Goal: Task Accomplishment & Management: Complete application form

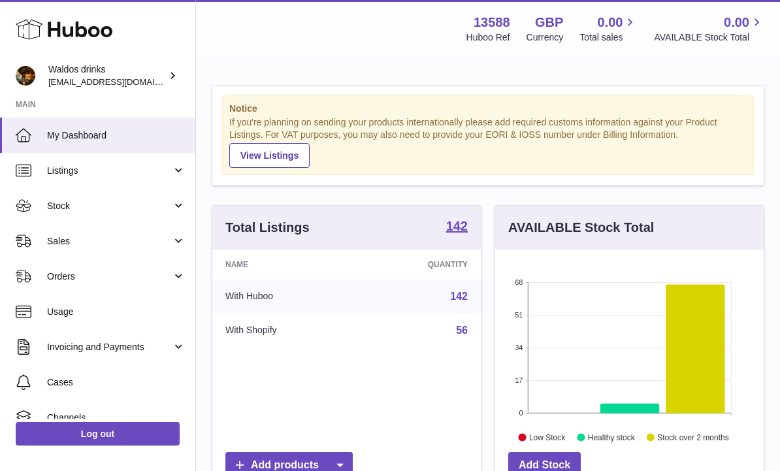
scroll to position [204, 269]
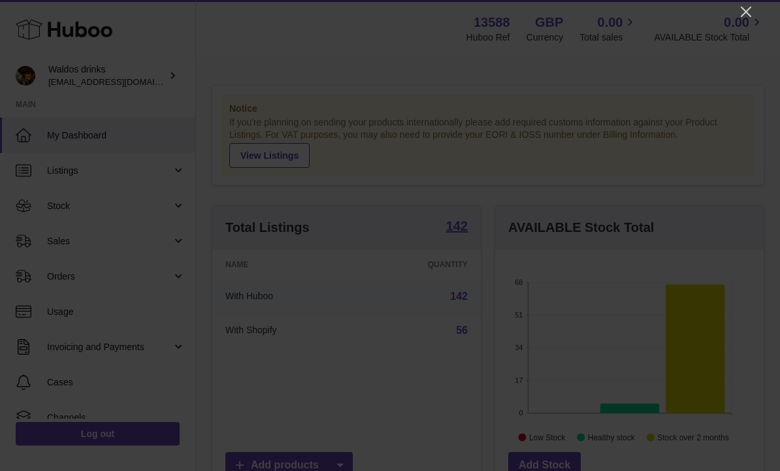
click at [746, 14] on icon "Close" at bounding box center [746, 12] width 16 height 16
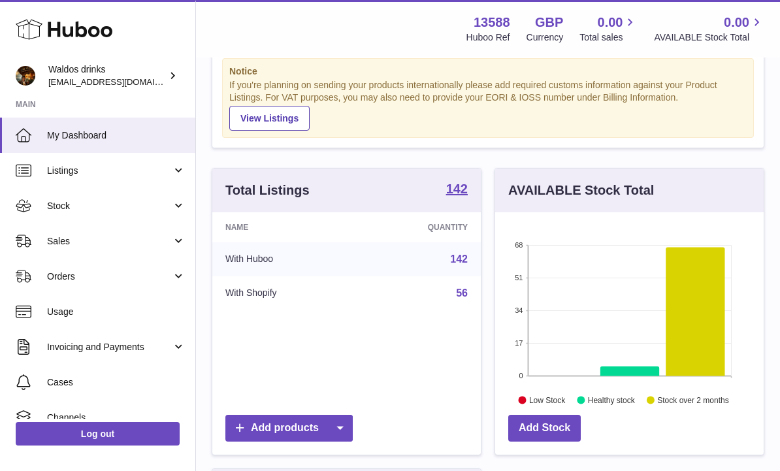
scroll to position [51, 0]
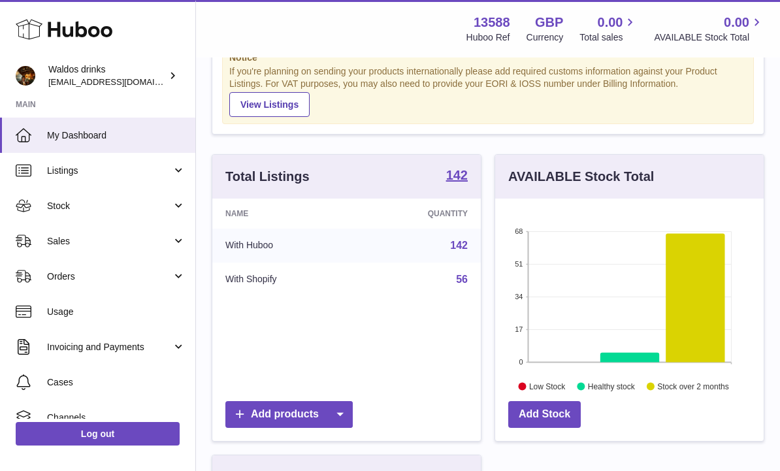
click at [182, 246] on link "Sales" at bounding box center [97, 240] width 195 height 35
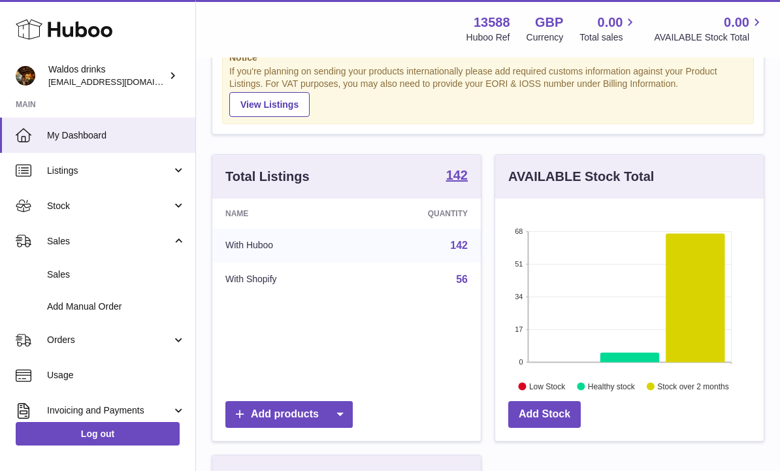
click at [68, 271] on span "Sales" at bounding box center [116, 275] width 139 height 12
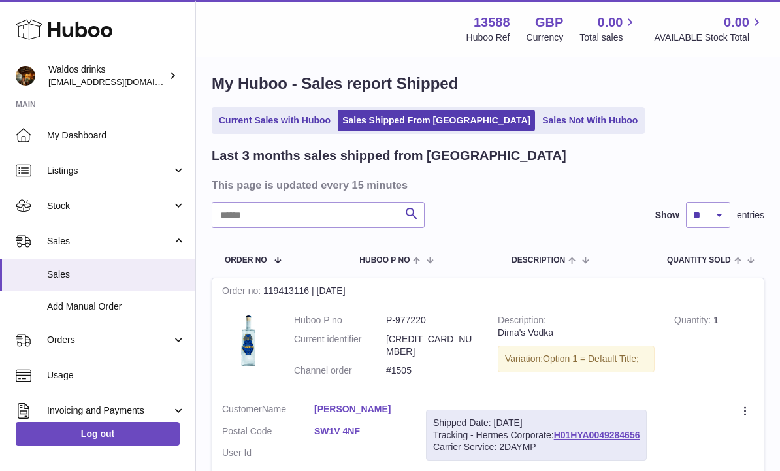
scroll to position [15, 0]
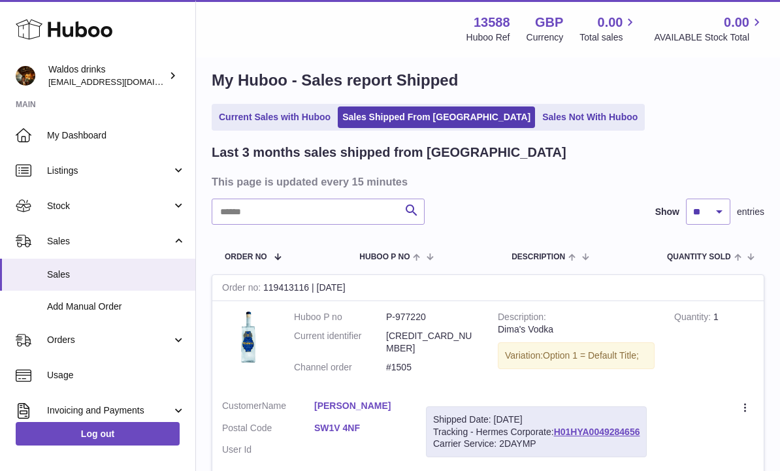
click at [542, 112] on link "Sales Not With Huboo" at bounding box center [590, 118] width 105 height 22
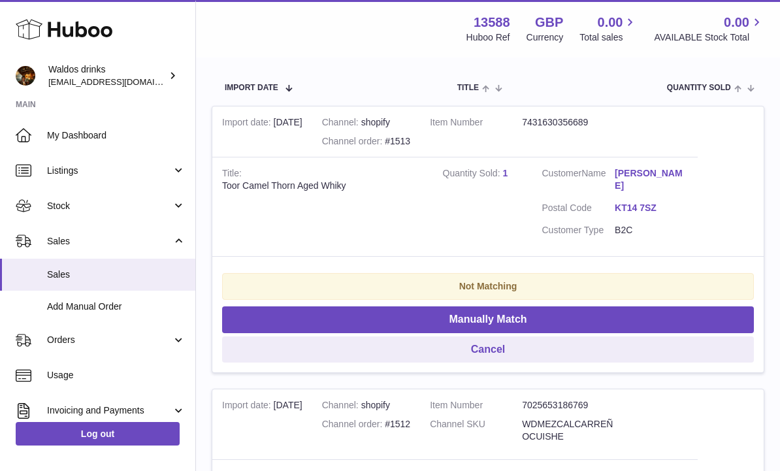
scroll to position [253, 0]
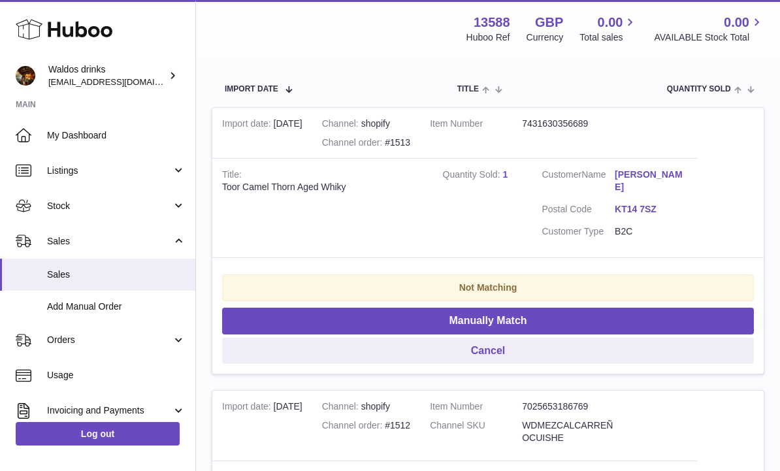
click at [534, 314] on button "Manually Match" at bounding box center [488, 321] width 532 height 27
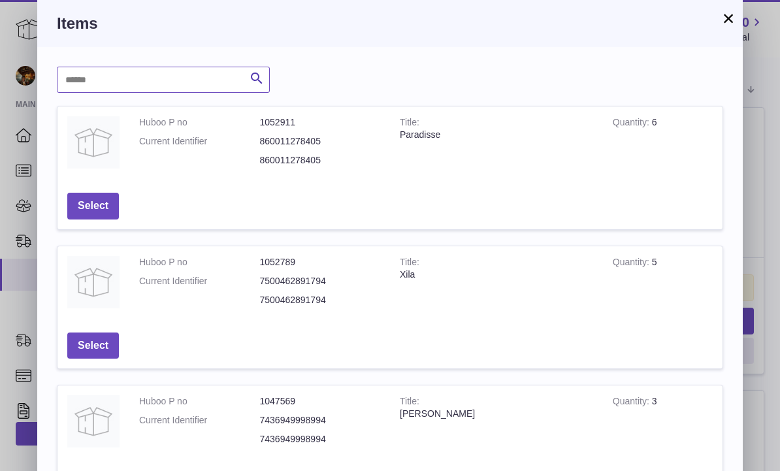
click at [97, 82] on input "text" at bounding box center [163, 80] width 213 height 26
type input "*****"
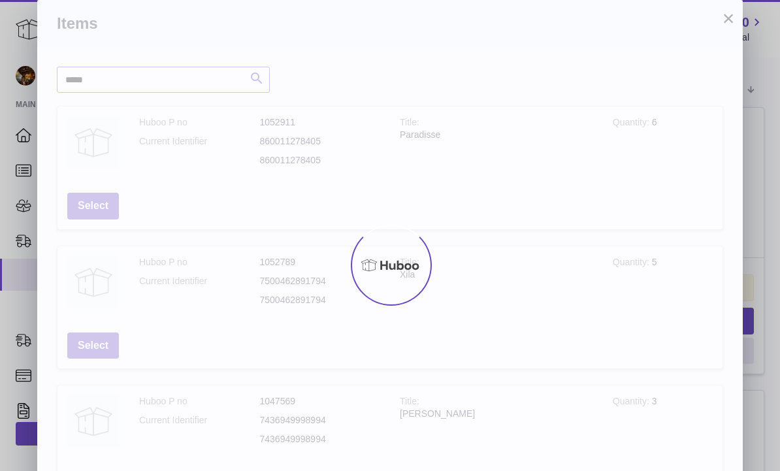
scroll to position [0, 0]
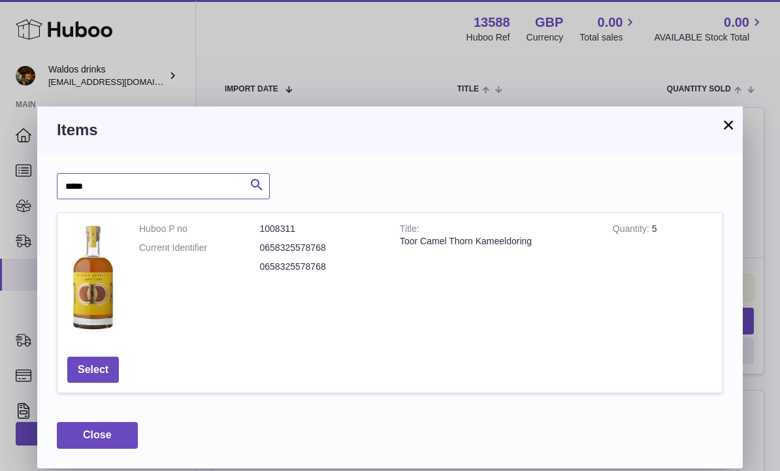
click at [99, 357] on button "Select" at bounding box center [93, 370] width 52 height 27
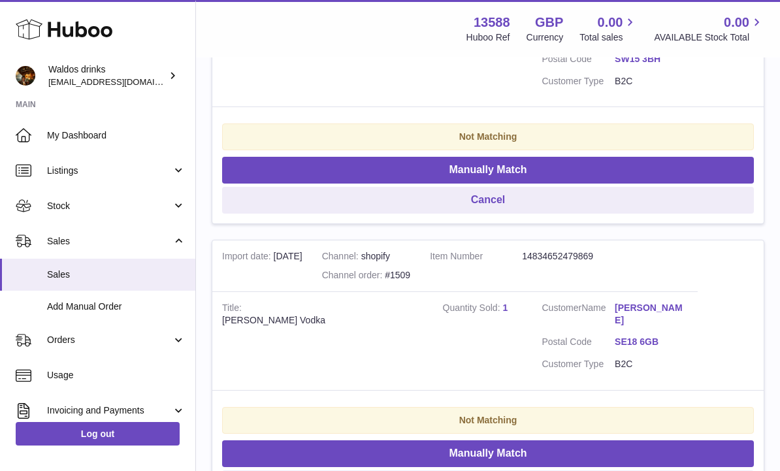
scroll to position [1010, 0]
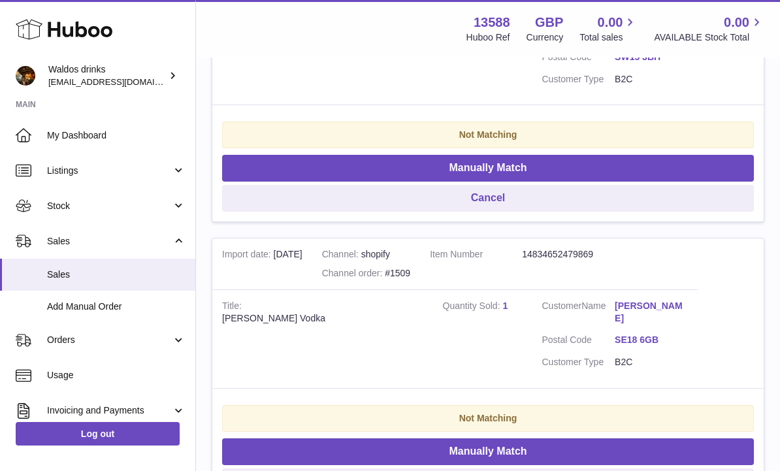
click at [506, 438] on button "Manually Match" at bounding box center [488, 451] width 532 height 27
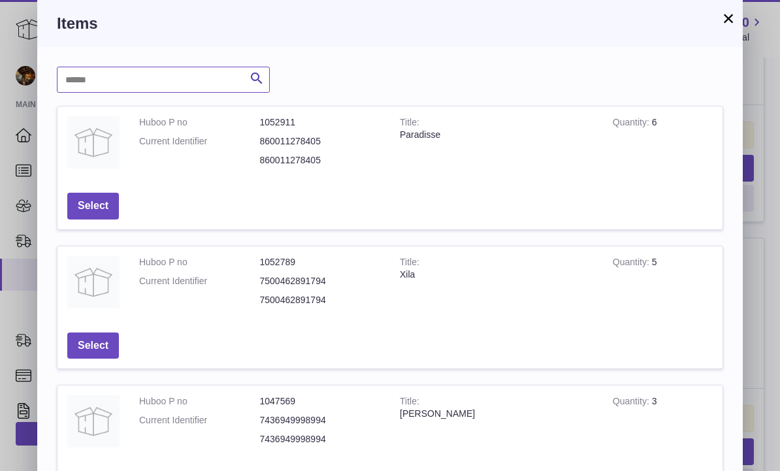
click at [112, 78] on input "text" at bounding box center [163, 80] width 213 height 26
type input "****"
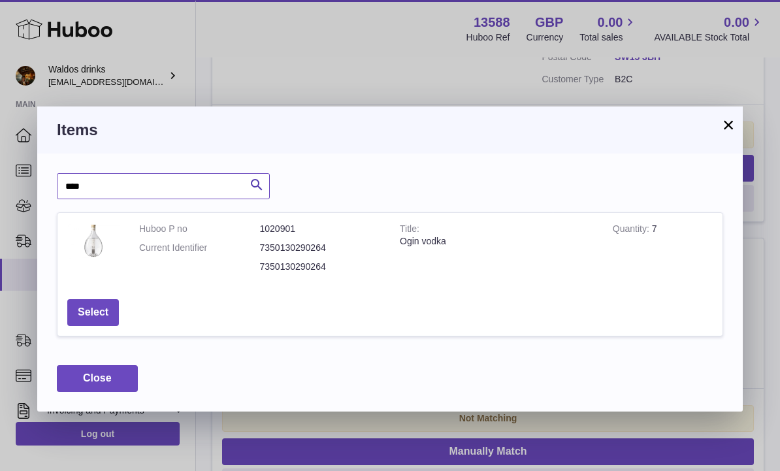
scroll to position [1, 0]
click at [99, 306] on button "Select" at bounding box center [93, 312] width 52 height 27
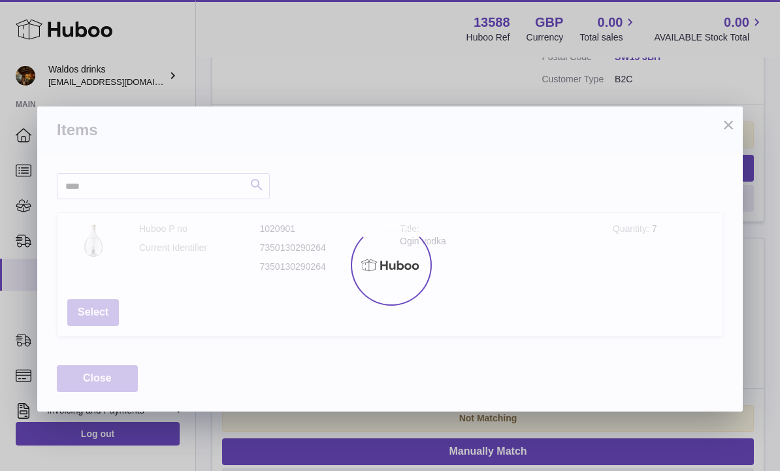
scroll to position [0, 0]
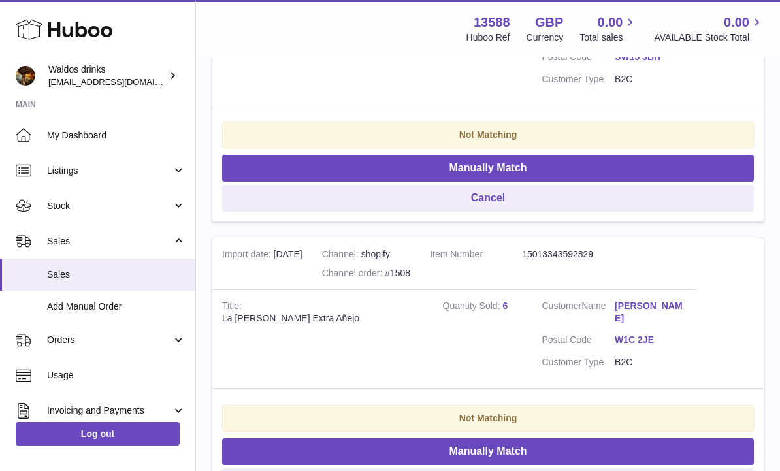
click at [561, 438] on button "Manually Match" at bounding box center [488, 451] width 532 height 27
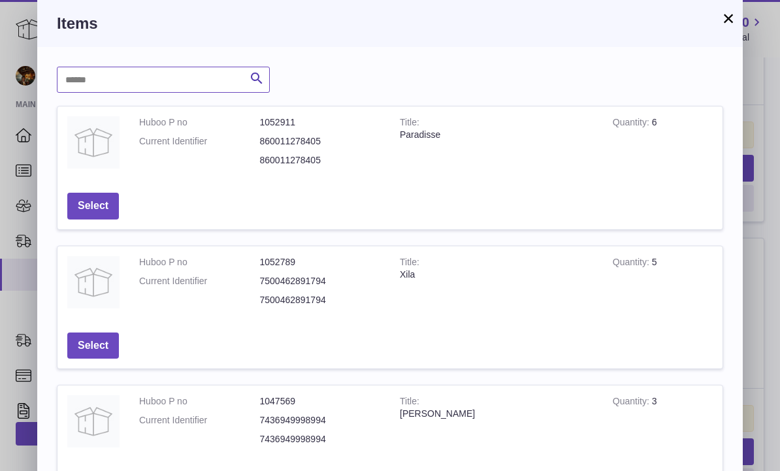
click at [101, 87] on input "text" at bounding box center [163, 80] width 213 height 26
type input "*******"
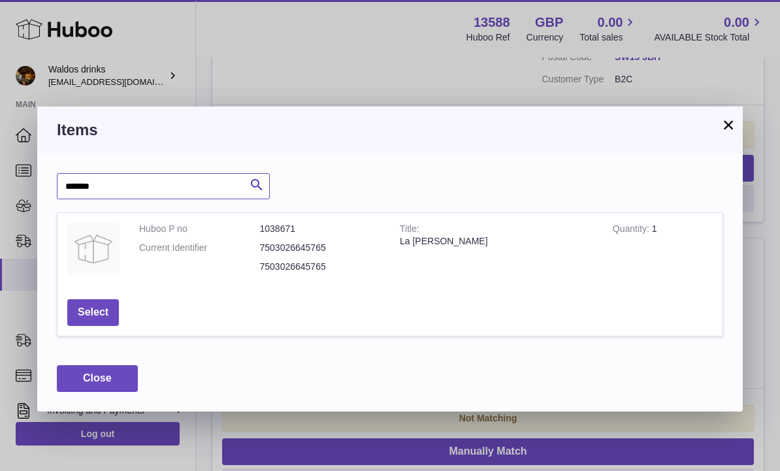
scroll to position [1, 0]
click at [97, 299] on button "Select" at bounding box center [93, 312] width 52 height 27
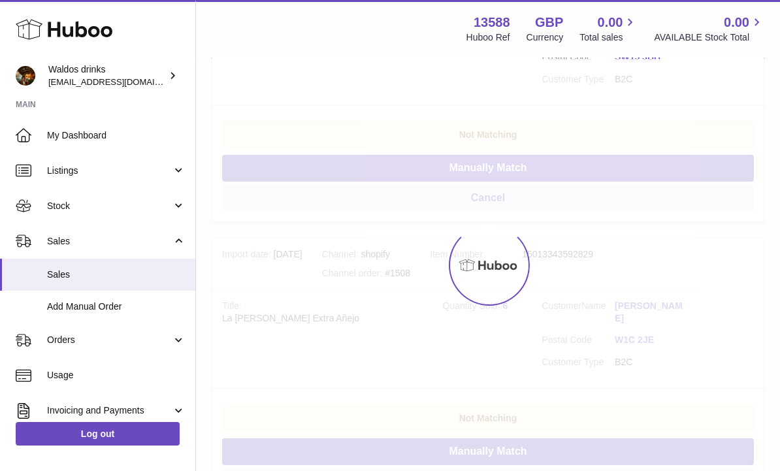
scroll to position [0, 0]
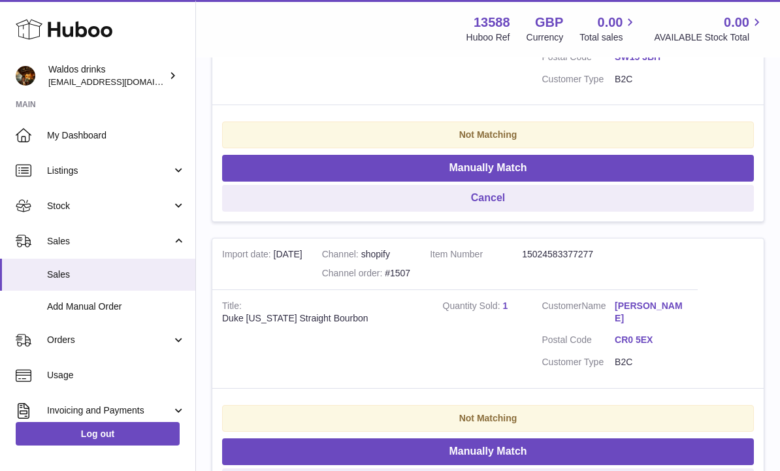
click at [528, 438] on button "Manually Match" at bounding box center [488, 451] width 532 height 27
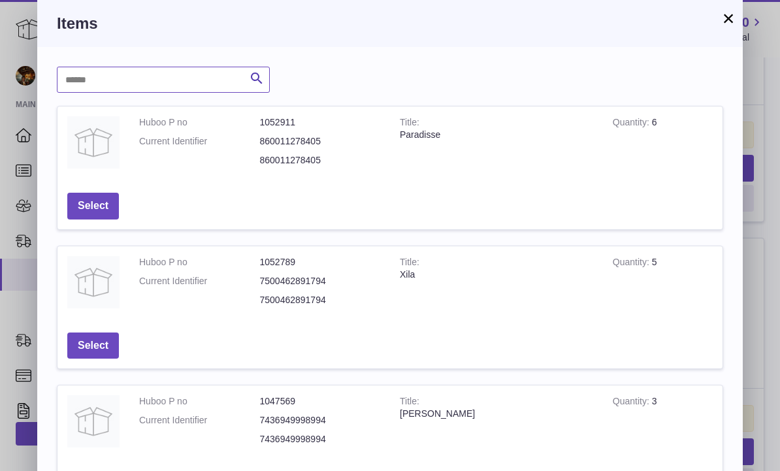
click at [97, 87] on input "text" at bounding box center [163, 80] width 213 height 26
type input "****"
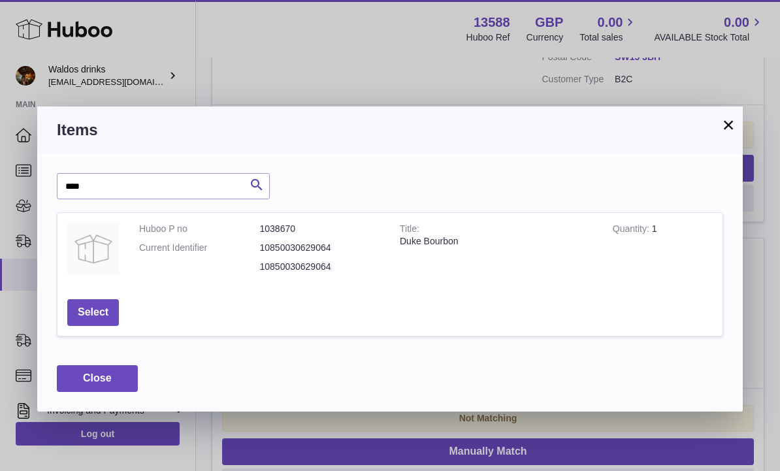
click at [101, 318] on button "Select" at bounding box center [93, 312] width 52 height 27
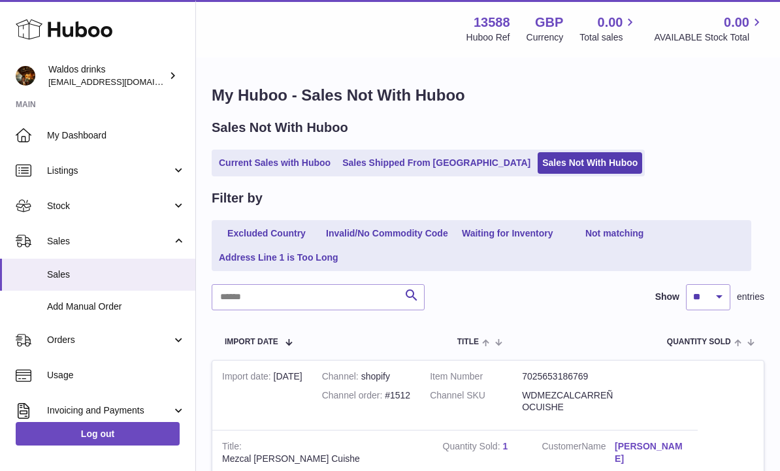
click at [176, 206] on link "Stock" at bounding box center [97, 205] width 195 height 35
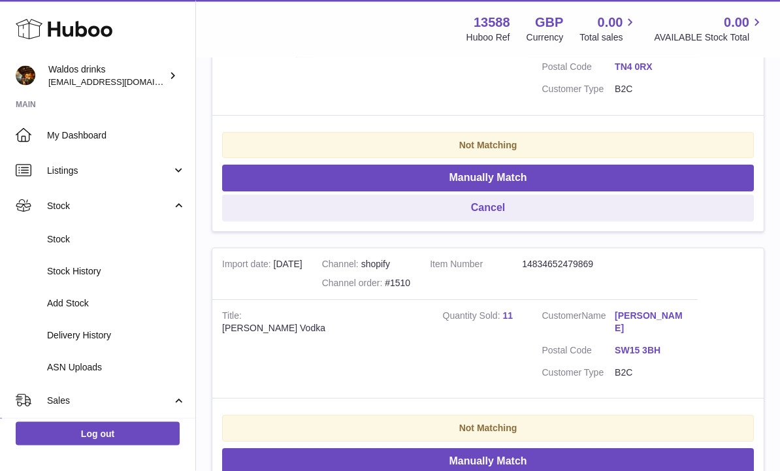
scroll to position [781, 0]
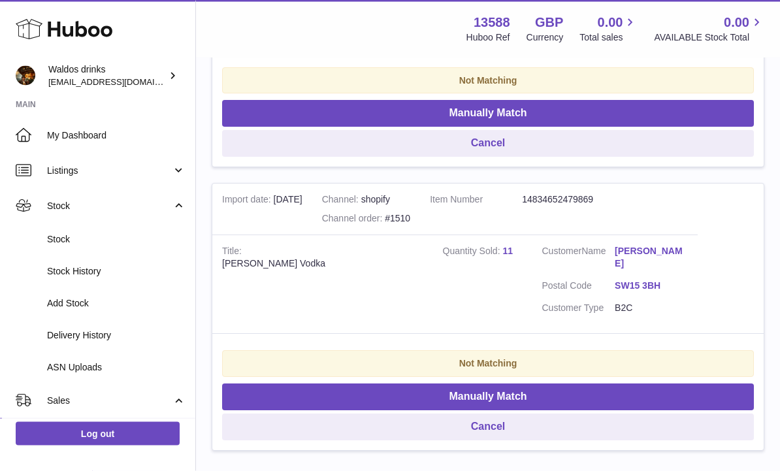
click at [525, 384] on button "Manually Match" at bounding box center [488, 397] width 532 height 27
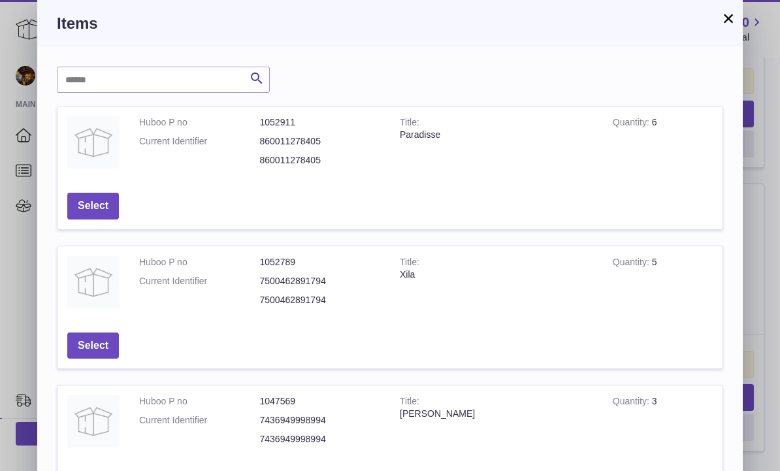
click at [734, 19] on button "×" at bounding box center [729, 18] width 16 height 16
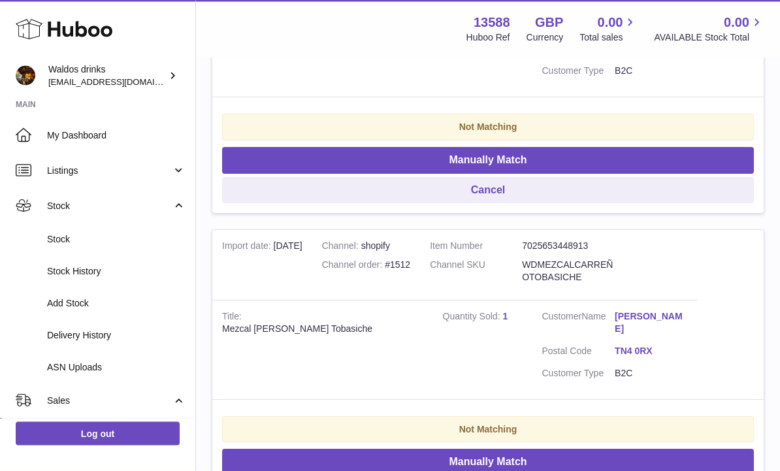
scroll to position [0, 0]
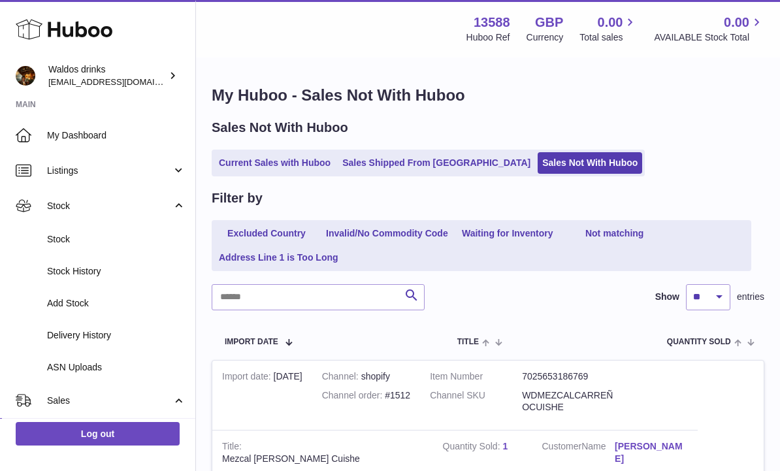
click at [288, 164] on link "Current Sales with Huboo" at bounding box center [274, 163] width 121 height 22
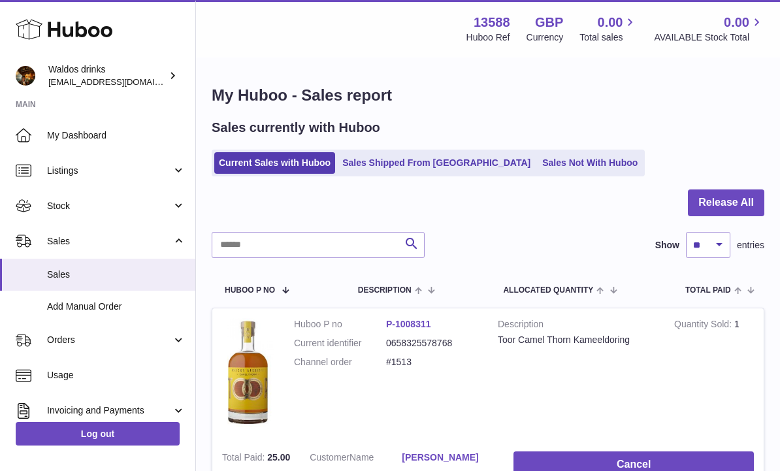
click at [77, 335] on span "Orders" at bounding box center [109, 340] width 125 height 12
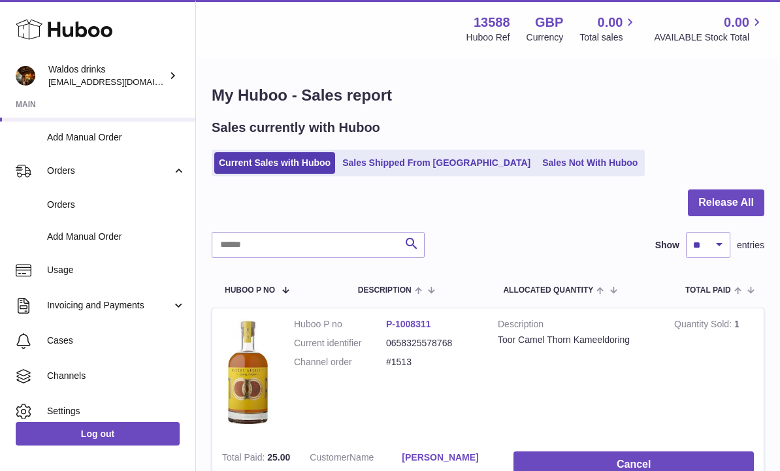
scroll to position [169, 0]
click at [82, 204] on span "Orders" at bounding box center [116, 205] width 139 height 12
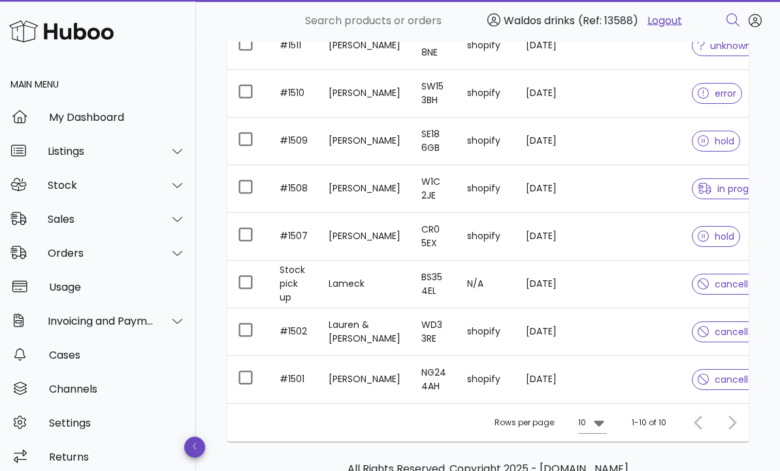
scroll to position [318, 0]
click at [729, 416] on div at bounding box center [729, 422] width 28 height 24
click at [724, 423] on div at bounding box center [729, 422] width 28 height 24
click at [736, 419] on div at bounding box center [729, 422] width 28 height 24
click at [729, 422] on div at bounding box center [729, 422] width 28 height 24
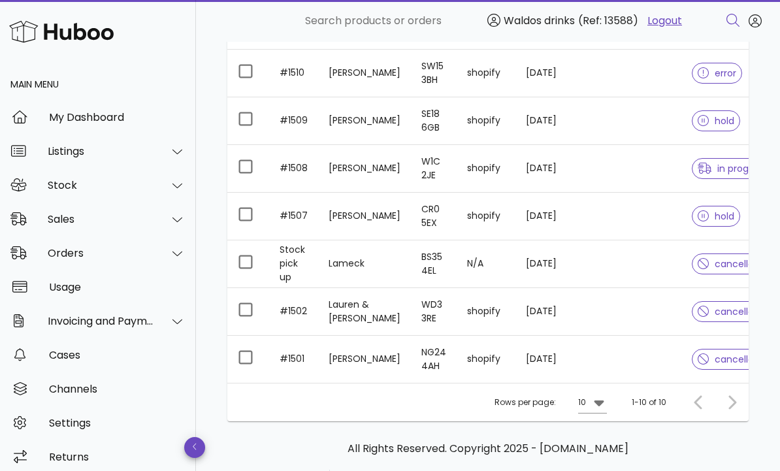
scroll to position [350, 0]
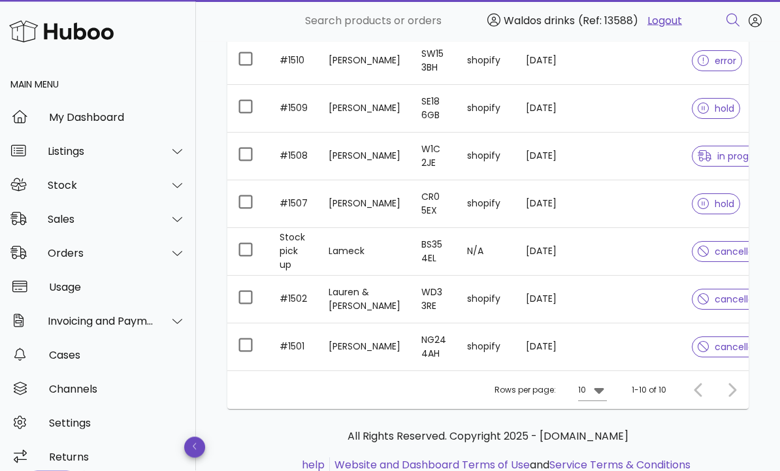
click at [740, 393] on div at bounding box center [729, 391] width 28 height 24
click at [736, 387] on div at bounding box center [729, 391] width 28 height 24
click at [739, 392] on div at bounding box center [729, 391] width 28 height 24
click at [728, 400] on div at bounding box center [729, 391] width 28 height 24
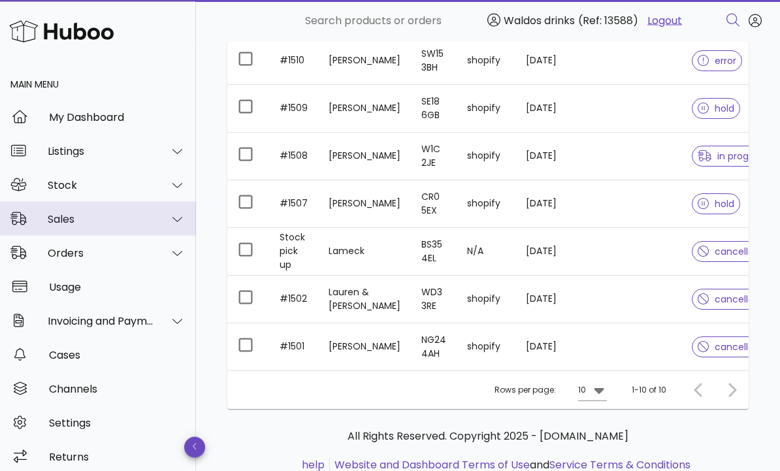
click at [182, 218] on icon at bounding box center [177, 220] width 10 height 5
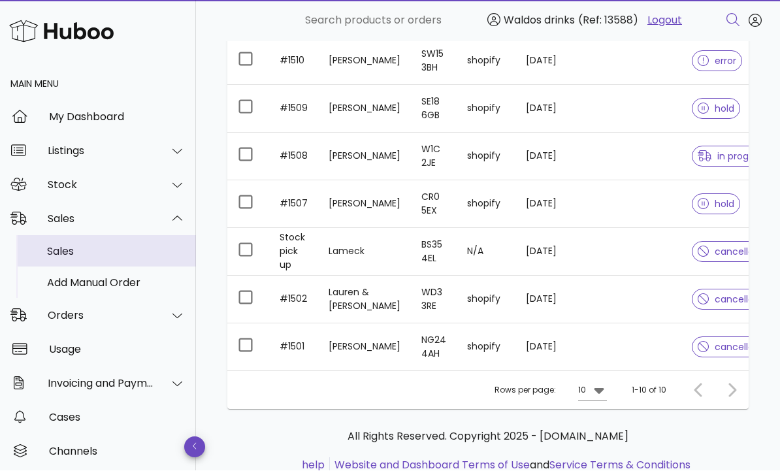
click at [84, 252] on div "Sales" at bounding box center [116, 252] width 139 height 12
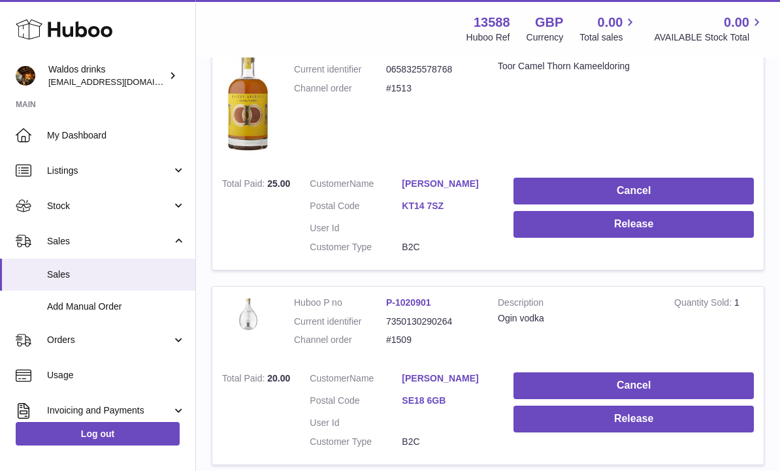
scroll to position [274, 0]
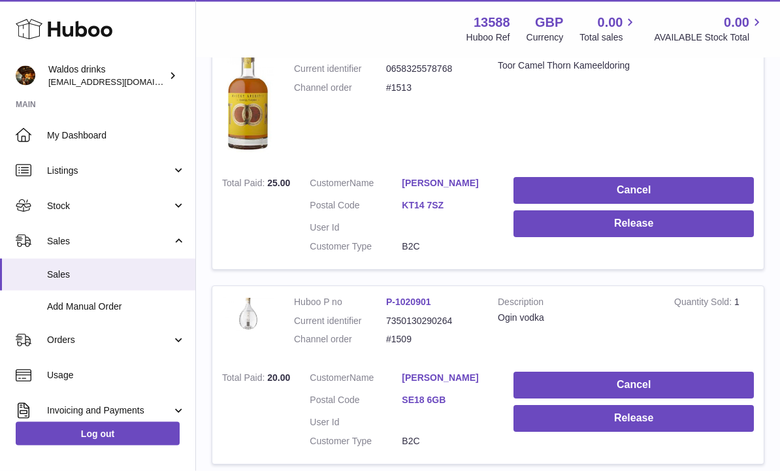
click at [649, 218] on button "Release" at bounding box center [634, 224] width 240 height 27
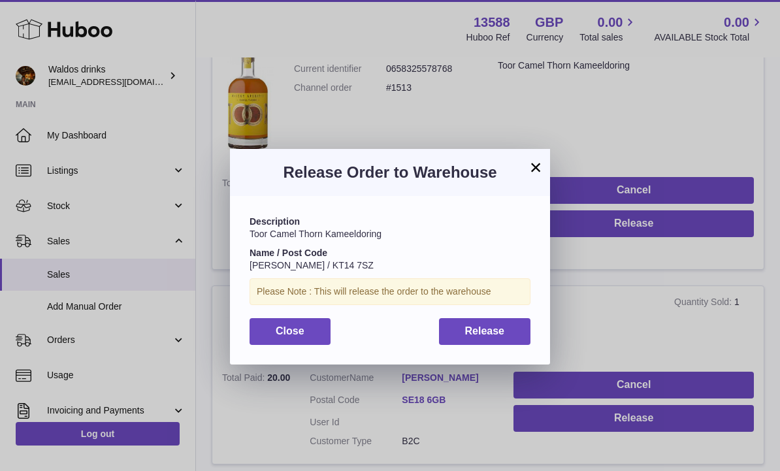
click at [500, 327] on span "Release" at bounding box center [485, 330] width 40 height 11
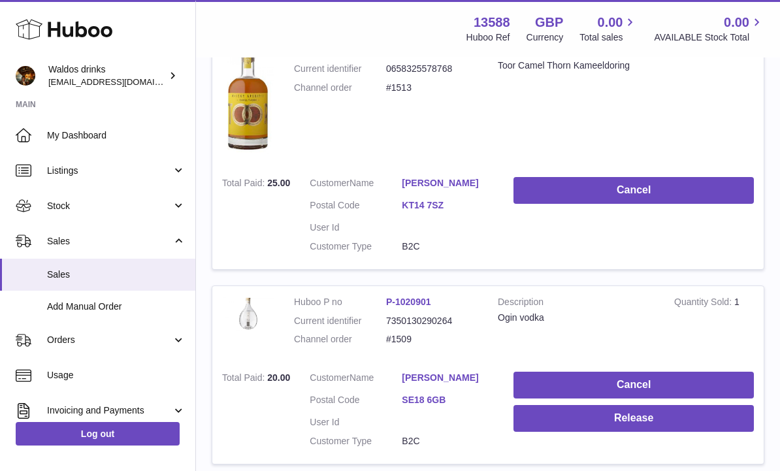
click at [658, 418] on button "Release" at bounding box center [634, 418] width 240 height 27
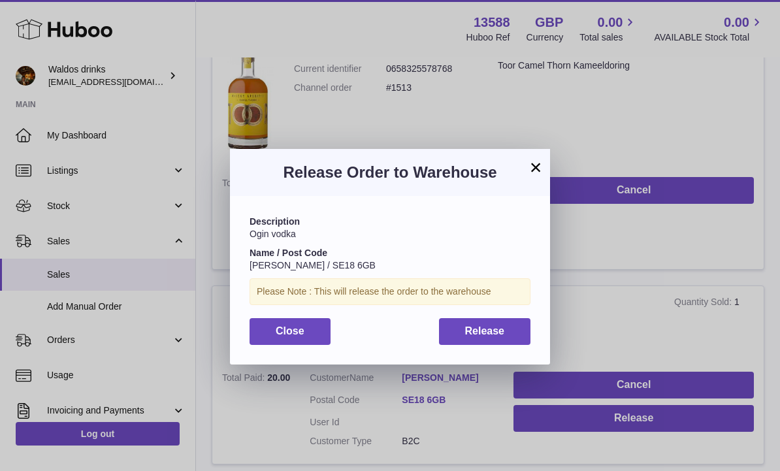
click at [500, 325] on span "Release" at bounding box center [485, 330] width 40 height 11
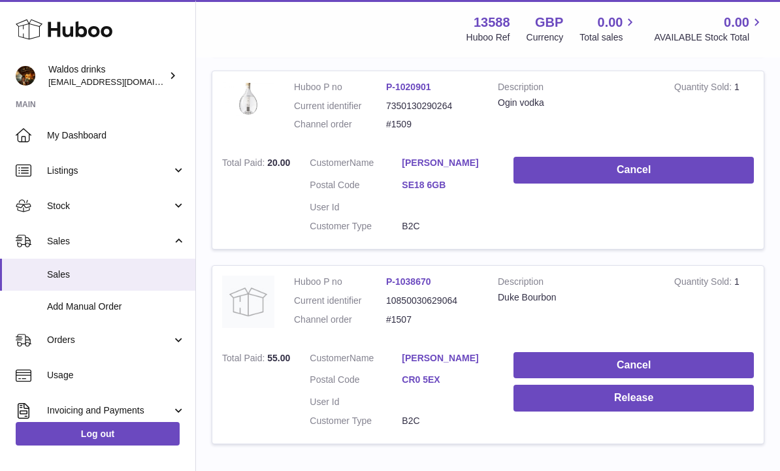
scroll to position [523, 0]
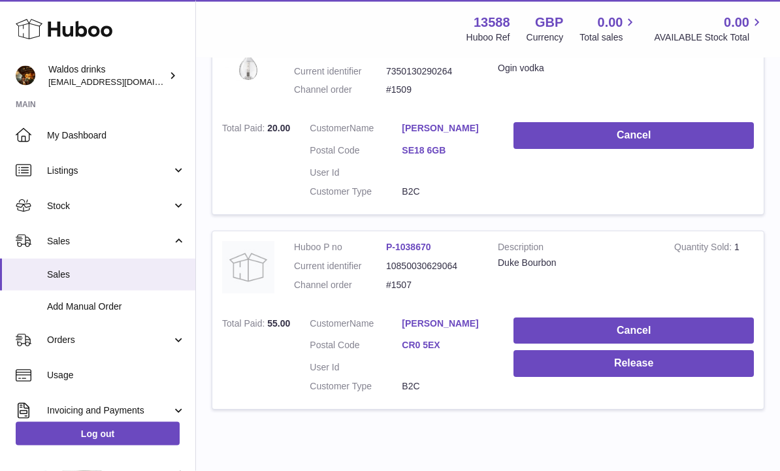
click at [649, 354] on button "Release" at bounding box center [634, 364] width 240 height 27
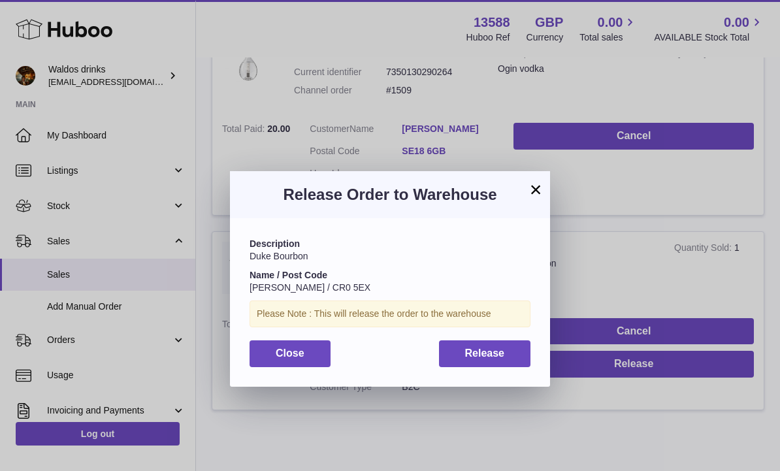
click at [500, 352] on span "Release" at bounding box center [485, 353] width 40 height 11
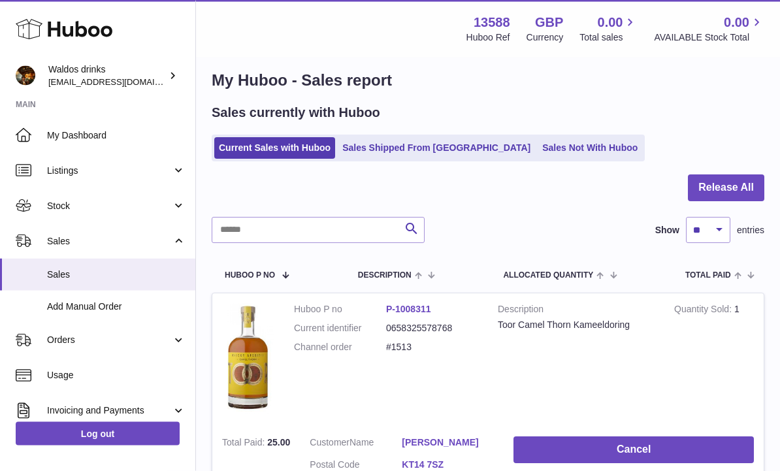
scroll to position [0, 0]
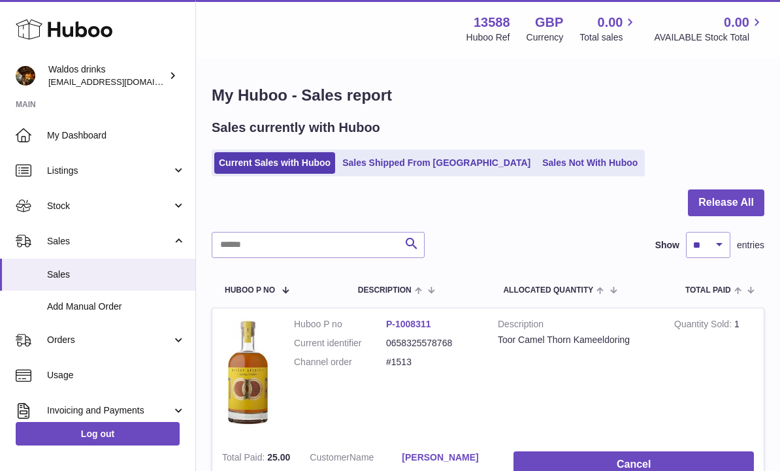
click at [738, 191] on button "Release All" at bounding box center [726, 202] width 76 height 27
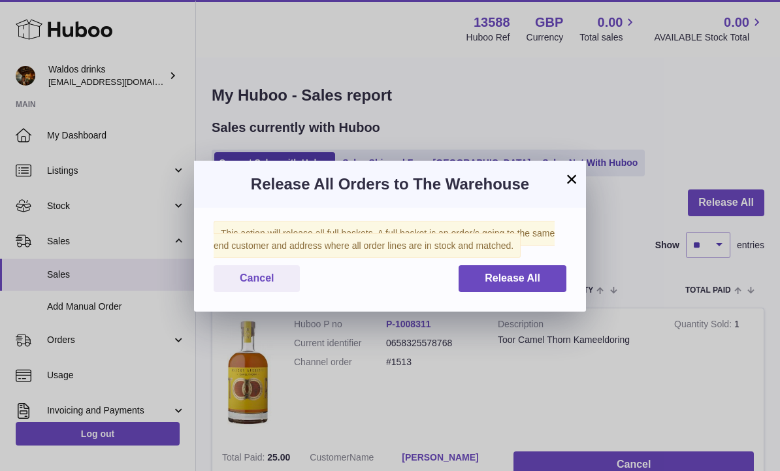
click at [526, 278] on span "Release All" at bounding box center [513, 277] width 56 height 11
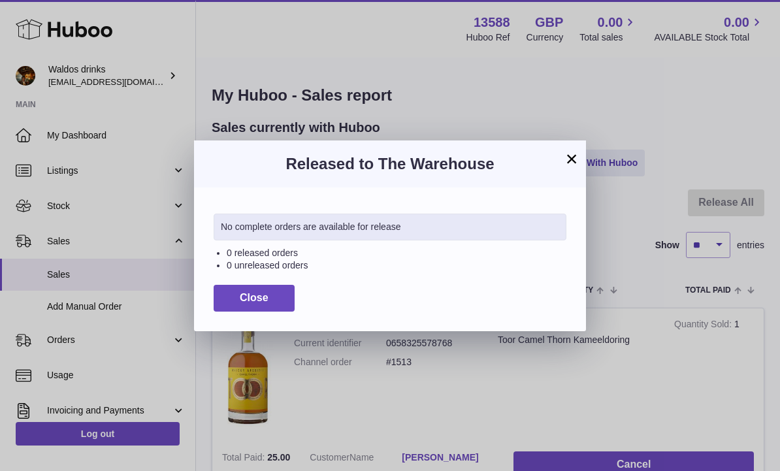
click at [574, 151] on button "×" at bounding box center [572, 159] width 16 height 16
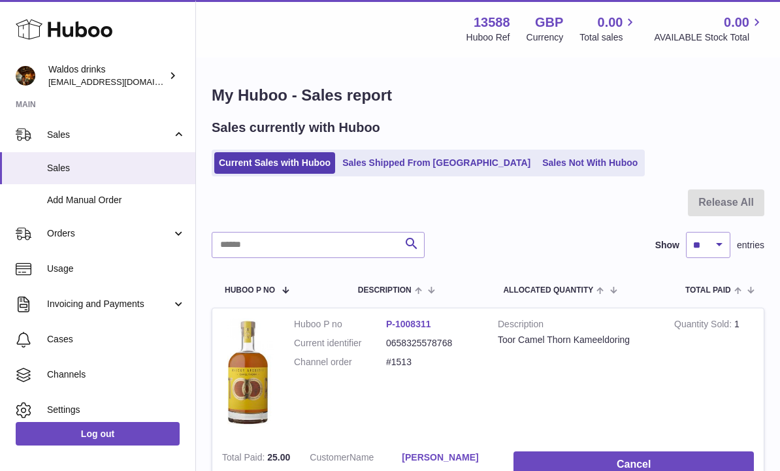
scroll to position [106, 0]
click at [165, 230] on span "Orders" at bounding box center [109, 234] width 125 height 12
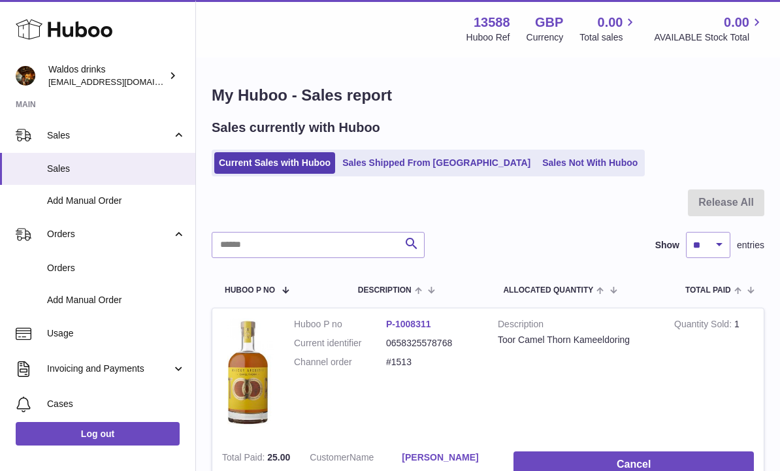
click at [90, 265] on span "Orders" at bounding box center [116, 268] width 139 height 12
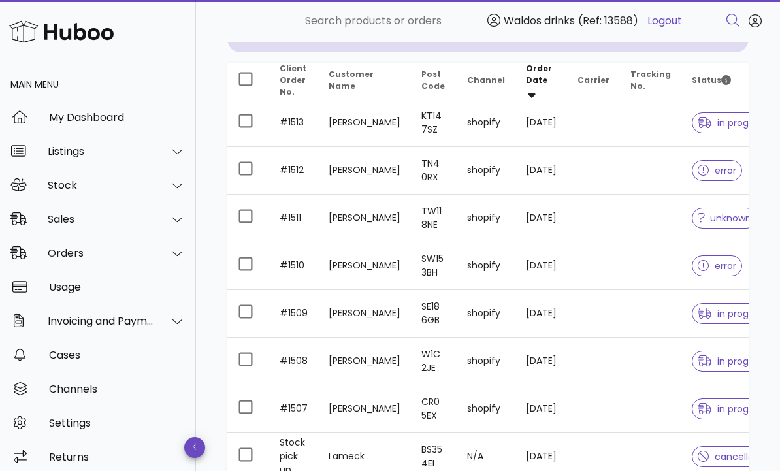
scroll to position [144, 0]
click at [704, 174] on span "error" at bounding box center [717, 171] width 39 height 9
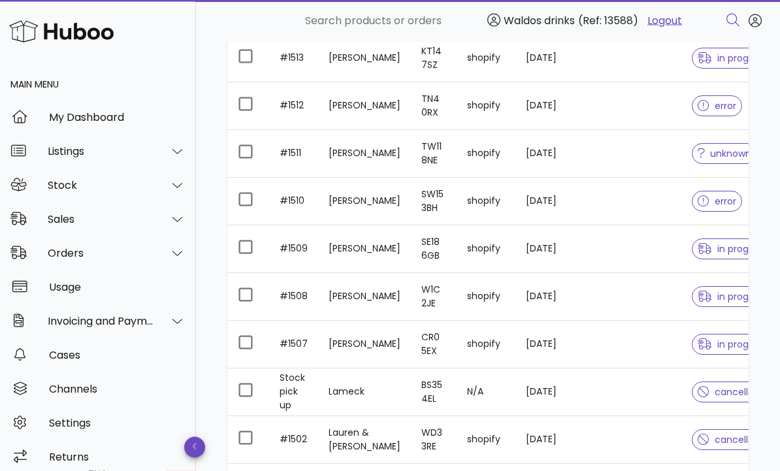
scroll to position [211, 0]
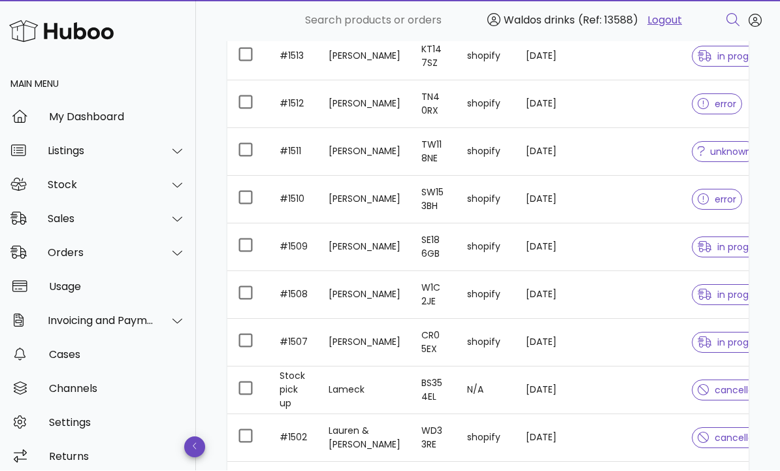
click at [355, 286] on td "[PERSON_NAME]" at bounding box center [364, 296] width 93 height 48
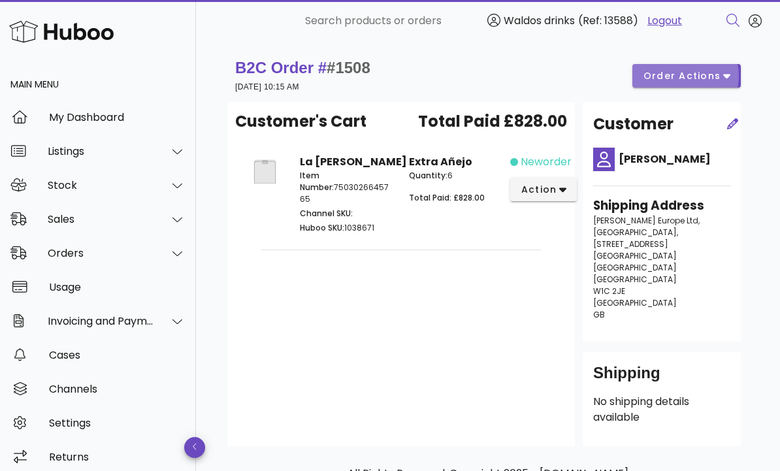
click at [723, 73] on icon "button" at bounding box center [726, 76] width 7 height 12
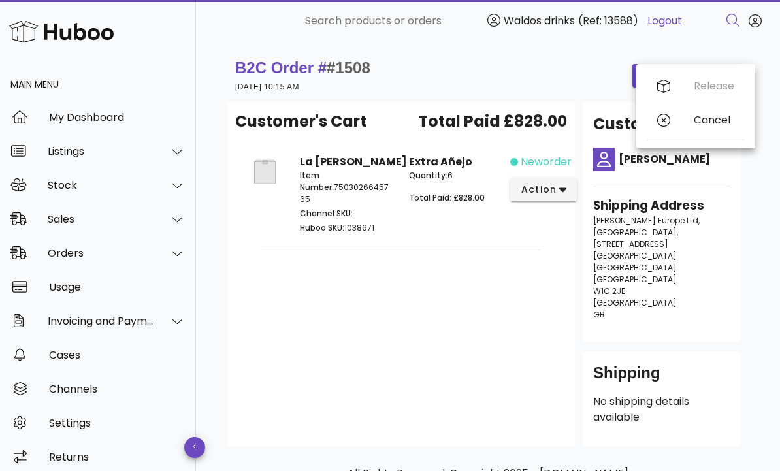
click at [704, 87] on div "Release Cancel" at bounding box center [696, 106] width 98 height 74
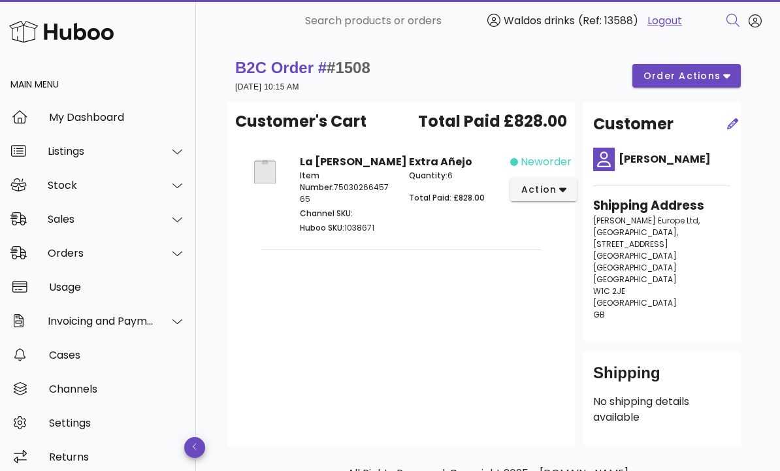
click at [701, 275] on p "[PERSON_NAME] Europe Ltd, [STREET_ADDRESS]" at bounding box center [661, 268] width 137 height 106
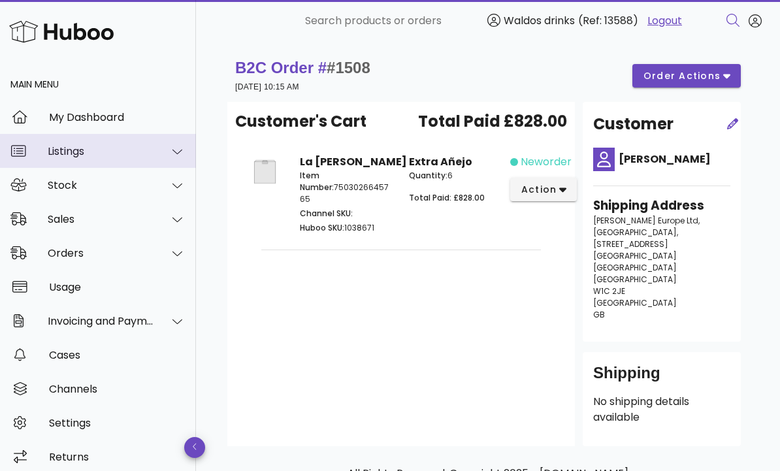
click at [179, 135] on div at bounding box center [169, 151] width 31 height 33
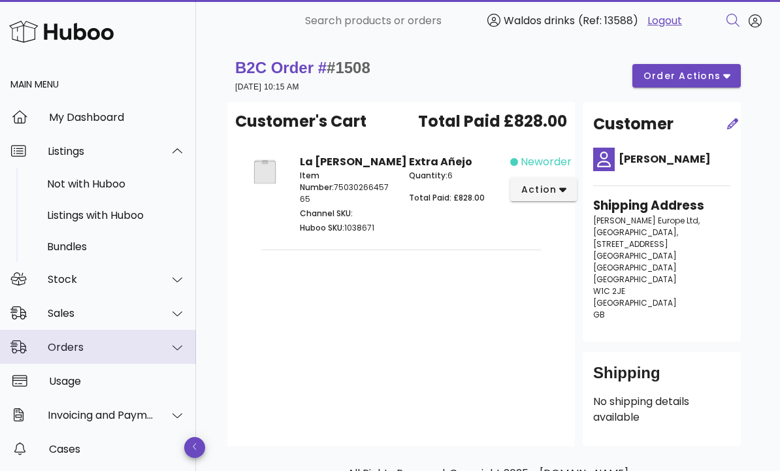
click at [174, 331] on div at bounding box center [169, 347] width 31 height 33
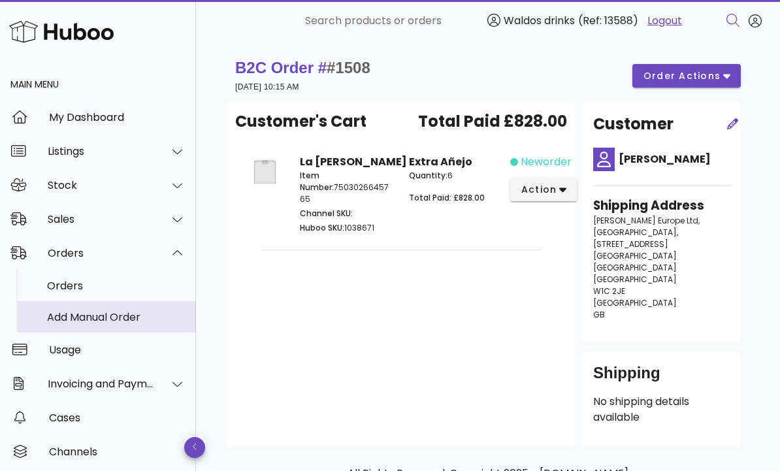
click at [148, 311] on div "Add Manual Order" at bounding box center [116, 317] width 139 height 12
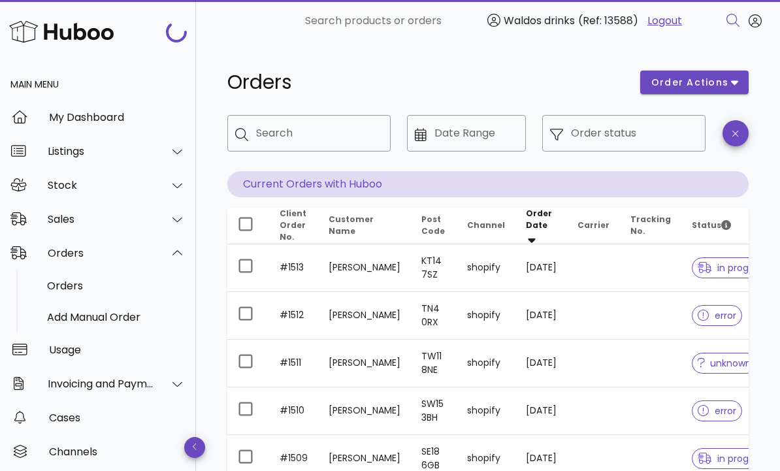
scroll to position [255, 0]
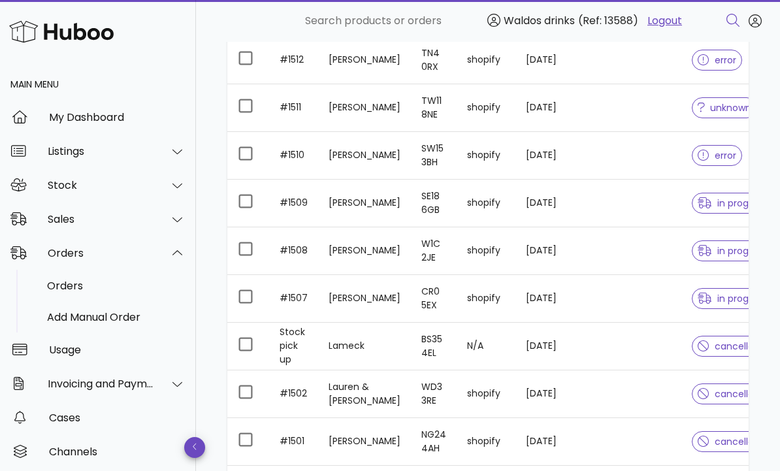
click at [178, 250] on icon at bounding box center [177, 252] width 10 height 5
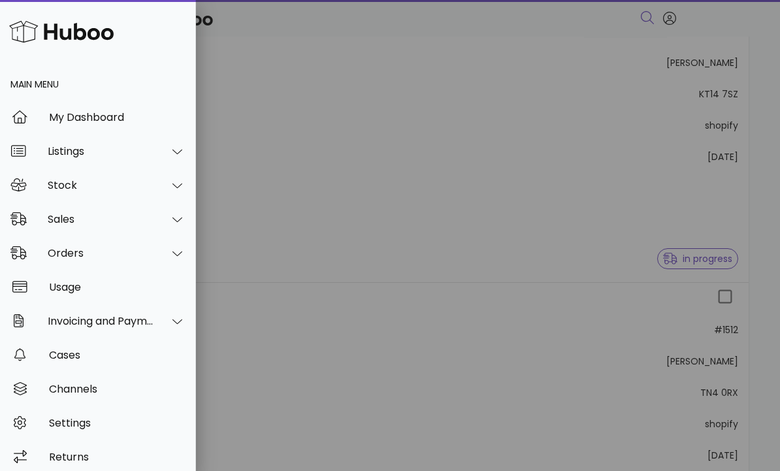
scroll to position [0, 0]
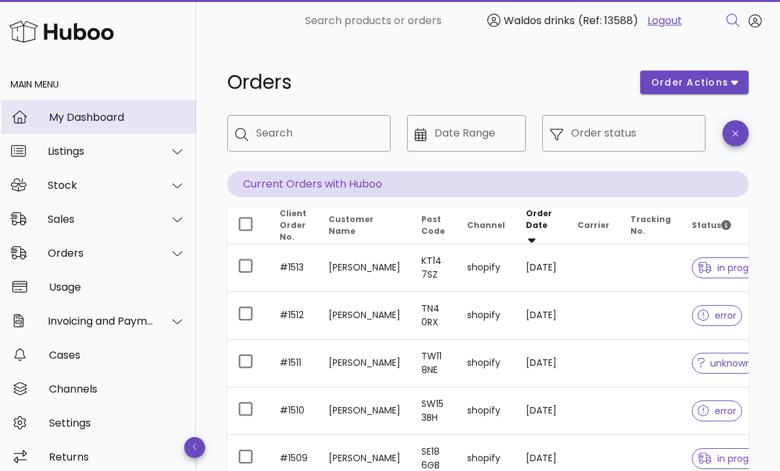
click at [119, 103] on div "My Dashboard" at bounding box center [117, 117] width 137 height 28
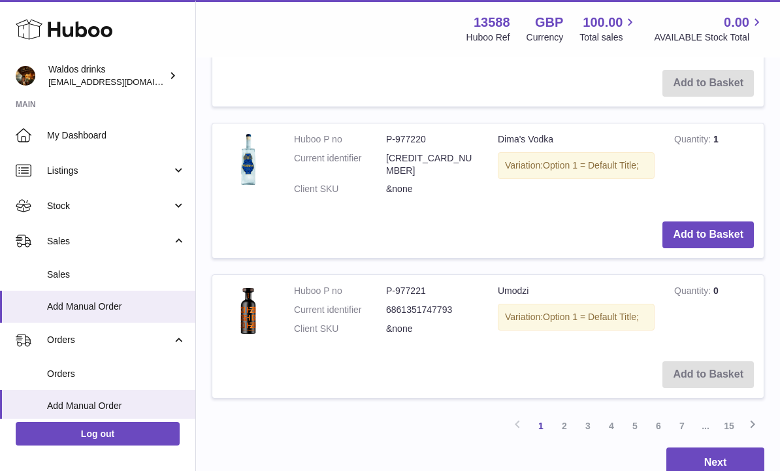
scroll to position [1437, 0]
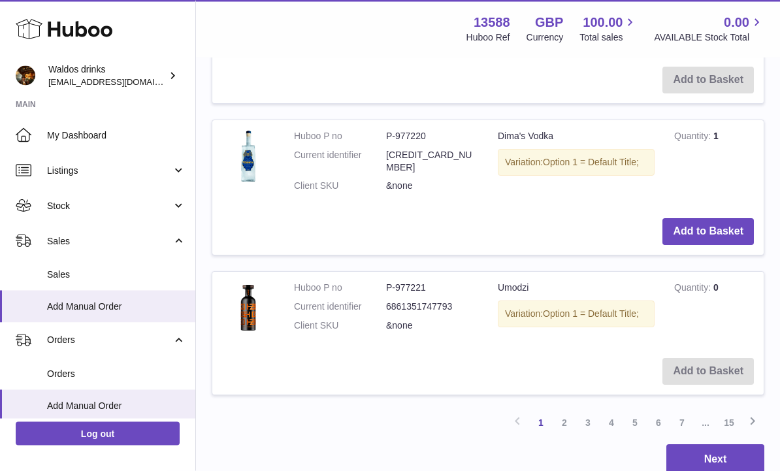
click at [565, 412] on link "2" at bounding box center [565, 424] width 24 height 24
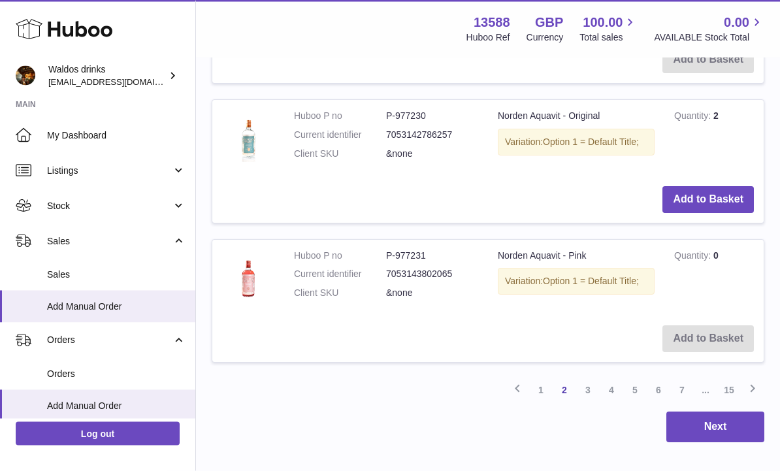
scroll to position [1460, 0]
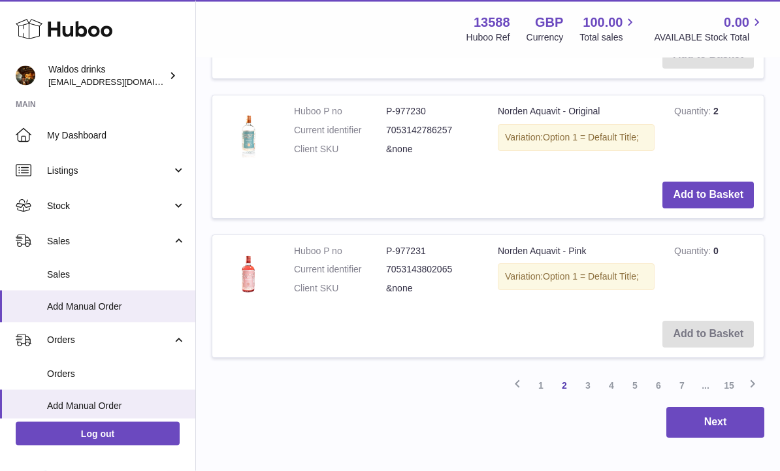
click at [587, 374] on link "3" at bounding box center [588, 386] width 24 height 24
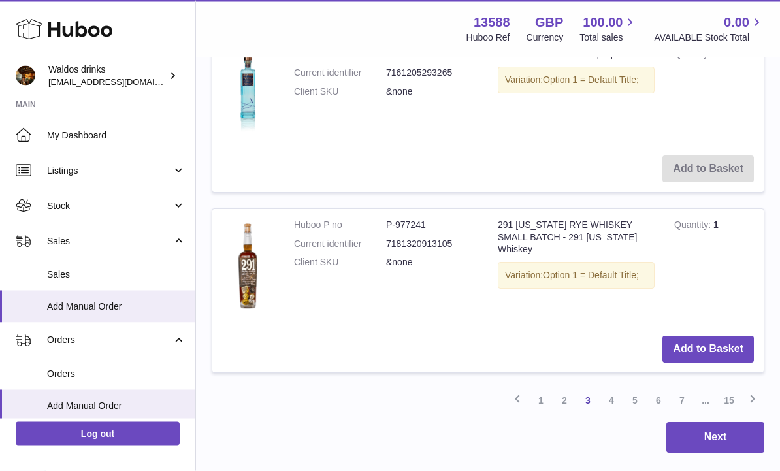
scroll to position [1617, 0]
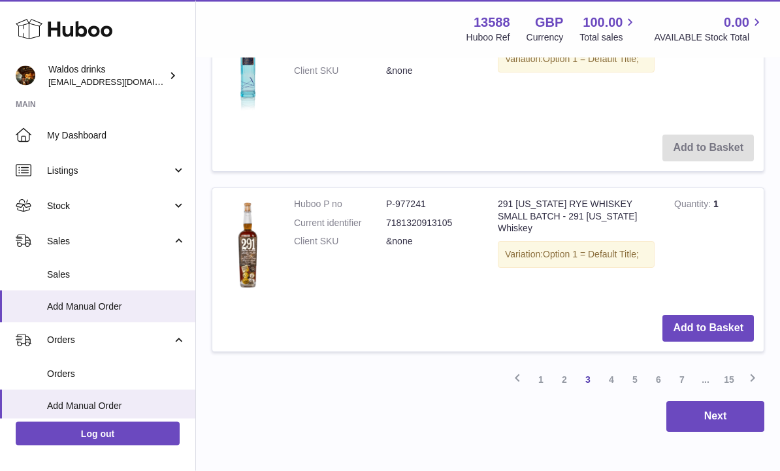
click at [615, 369] on link "4" at bounding box center [612, 381] width 24 height 24
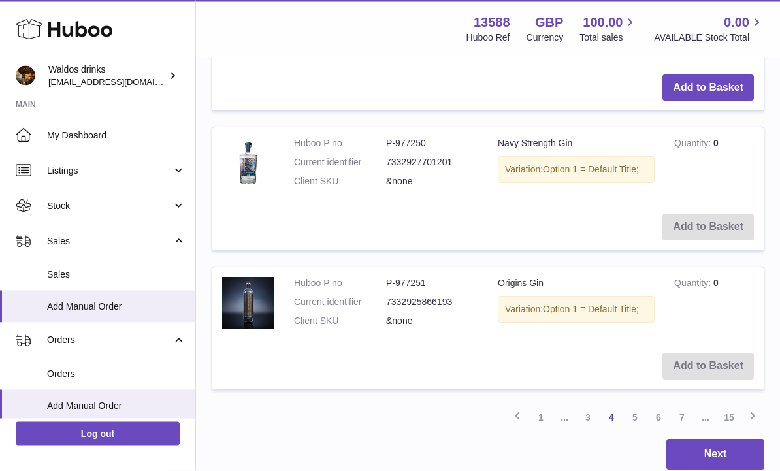
scroll to position [1618, 0]
click at [634, 406] on link "5" at bounding box center [635, 418] width 24 height 24
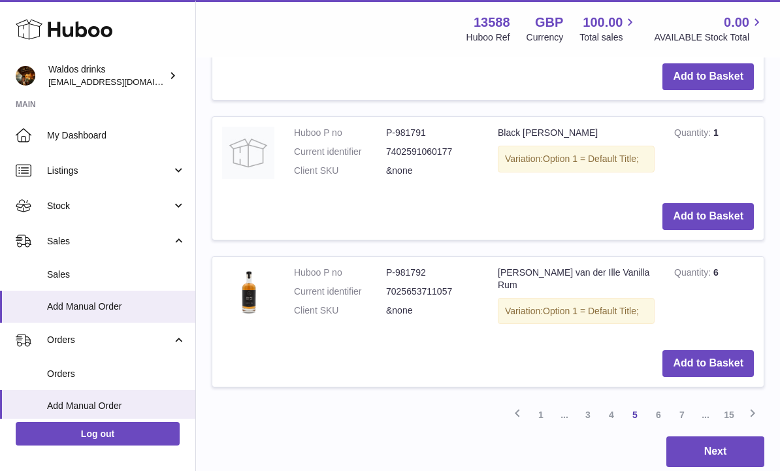
scroll to position [1439, 0]
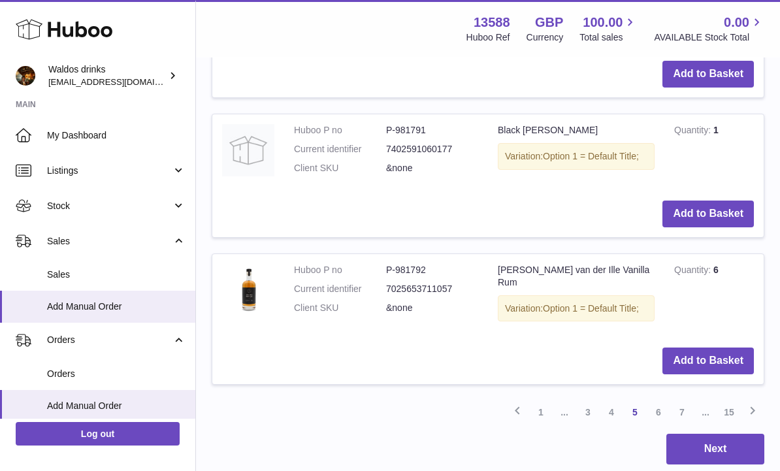
click at [715, 201] on button "Add to Basket" at bounding box center [708, 214] width 91 height 27
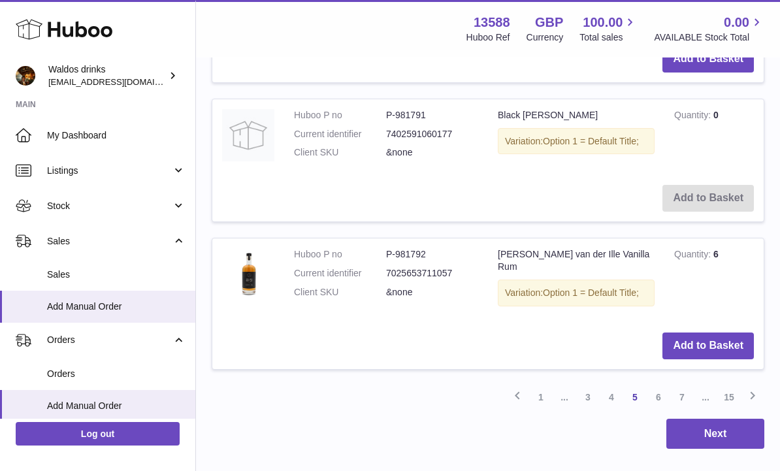
scroll to position [1614, 0]
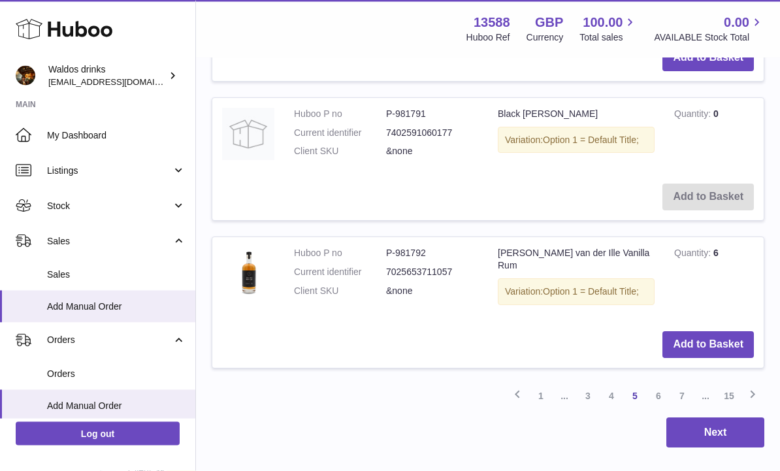
click at [717, 418] on button "Next" at bounding box center [715, 433] width 98 height 31
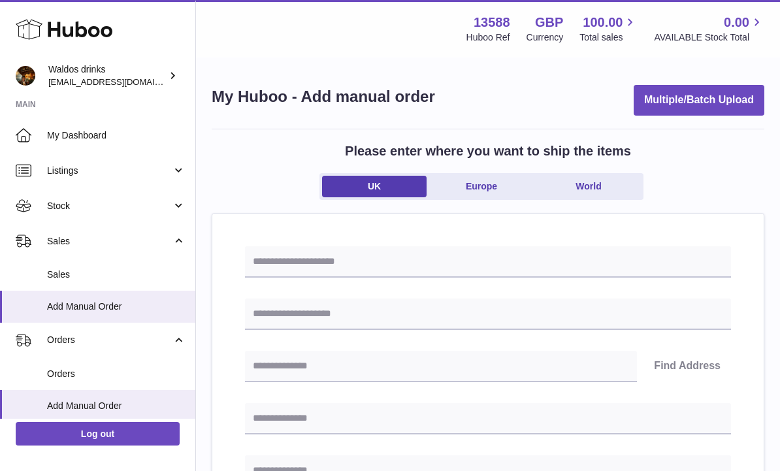
scroll to position [666, 0]
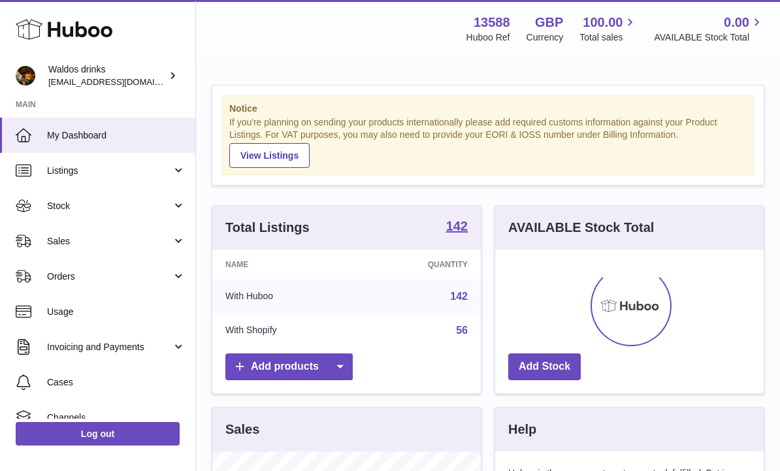
scroll to position [204, 269]
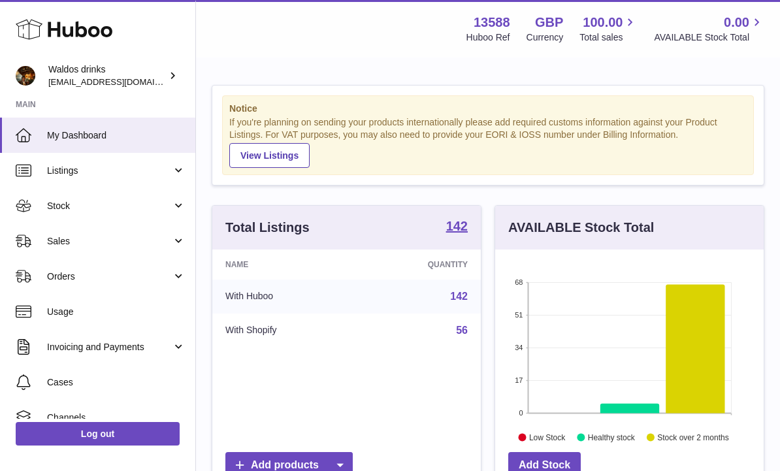
click at [167, 167] on span "Listings" at bounding box center [109, 171] width 125 height 12
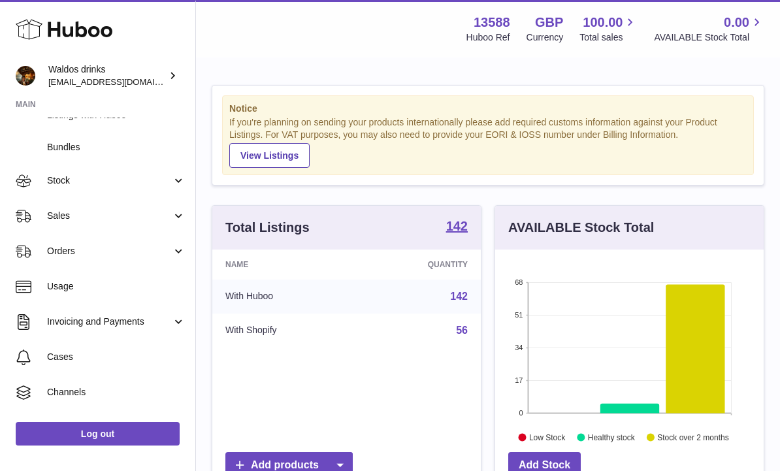
scroll to position [127, 0]
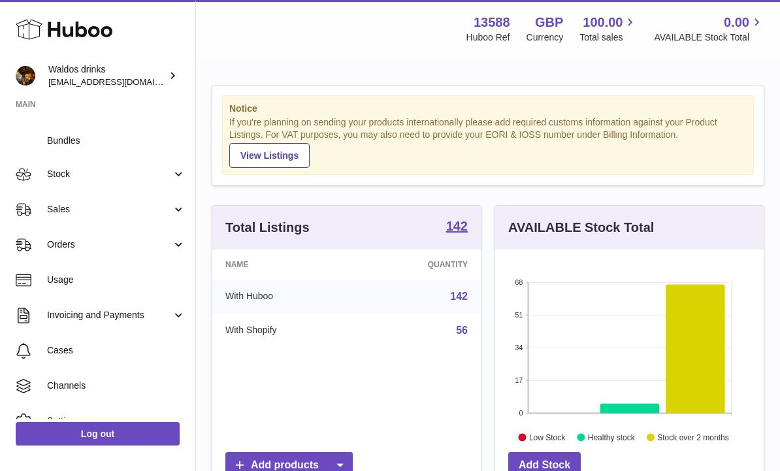
click at [174, 206] on link "Sales" at bounding box center [97, 209] width 195 height 35
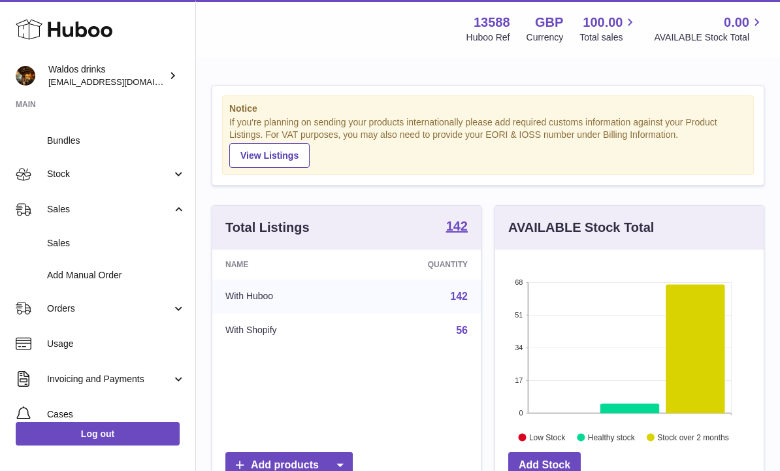
click at [127, 269] on span "Add Manual Order" at bounding box center [116, 275] width 139 height 12
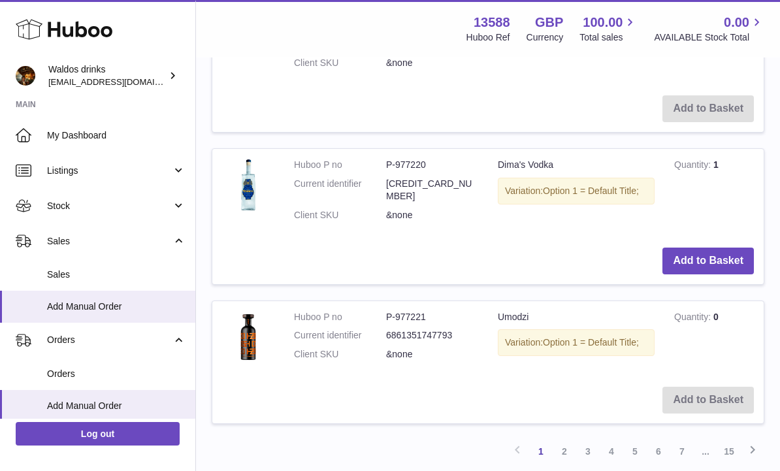
scroll to position [1592, 0]
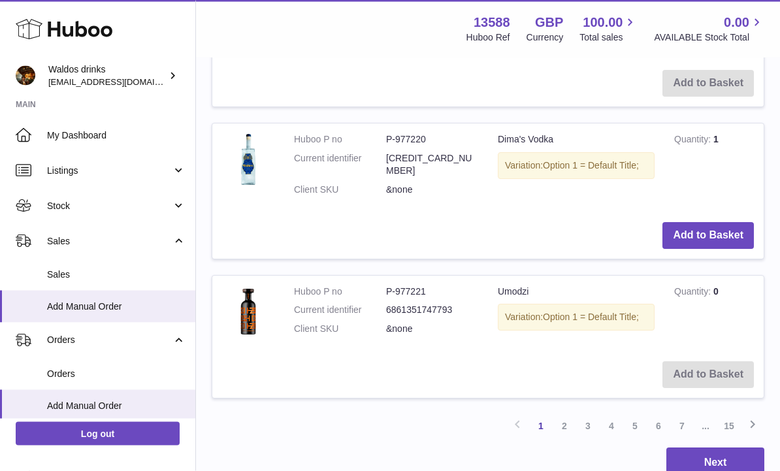
click at [681, 415] on link "7" at bounding box center [682, 427] width 24 height 24
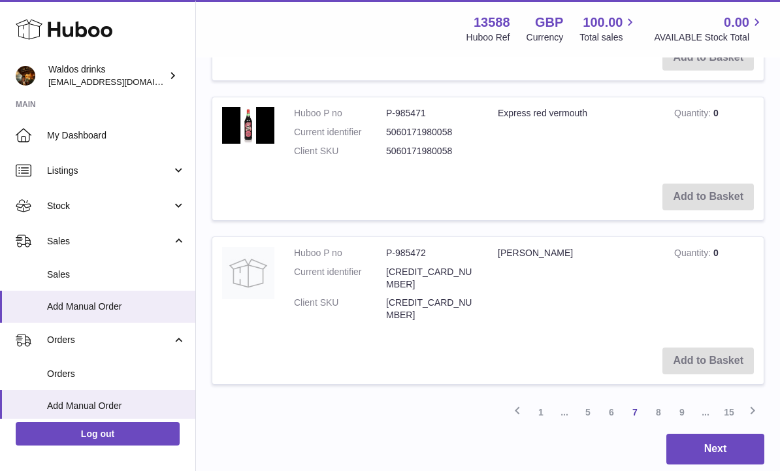
scroll to position [1792, 0]
click at [662, 401] on link "8" at bounding box center [659, 413] width 24 height 24
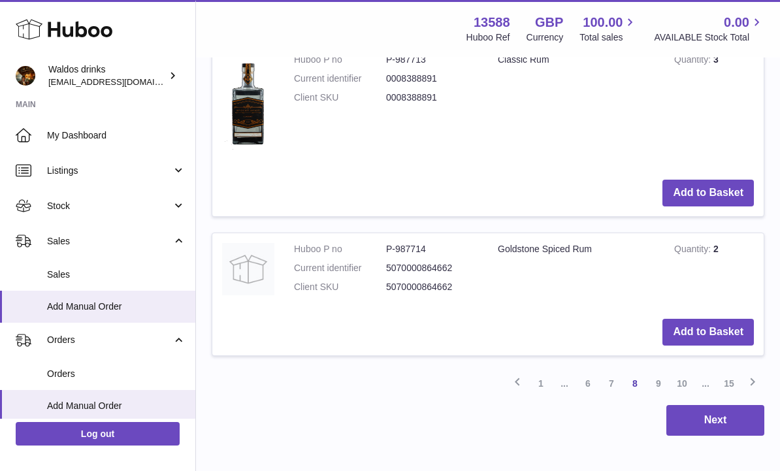
scroll to position [1976, 0]
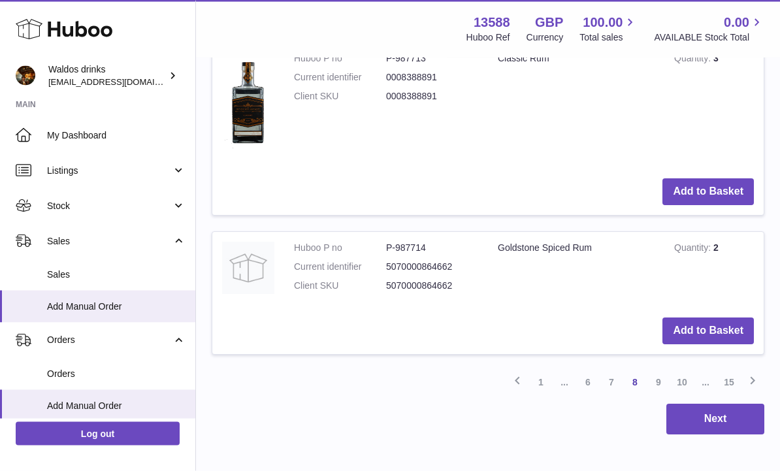
click at [683, 371] on link "10" at bounding box center [682, 383] width 24 height 24
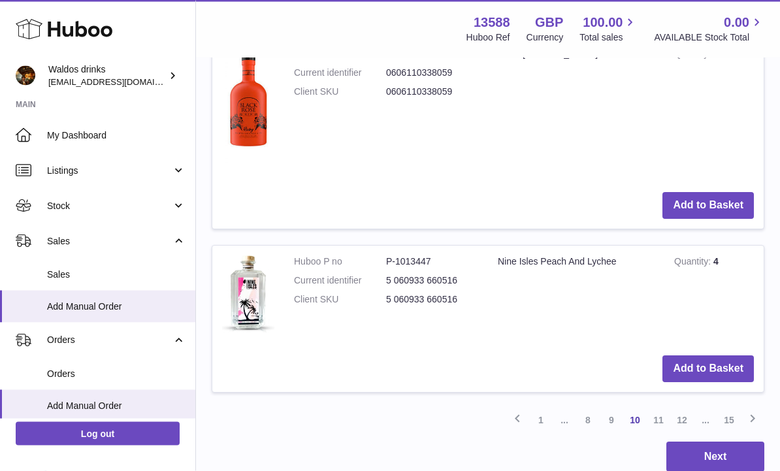
scroll to position [1914, 0]
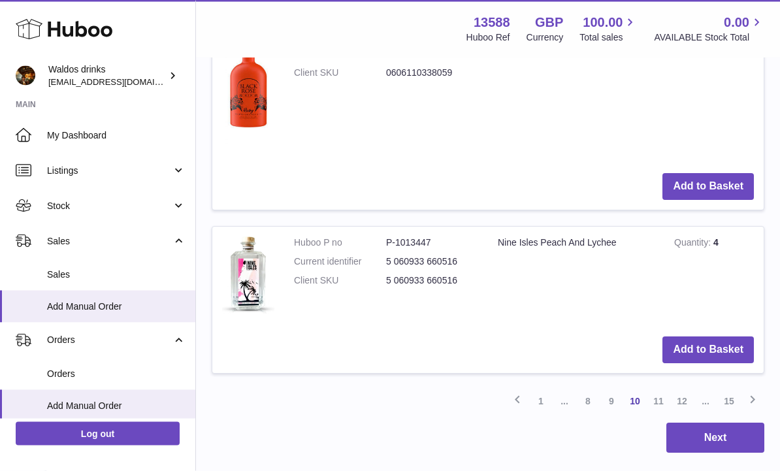
click at [659, 390] on link "11" at bounding box center [659, 402] width 24 height 24
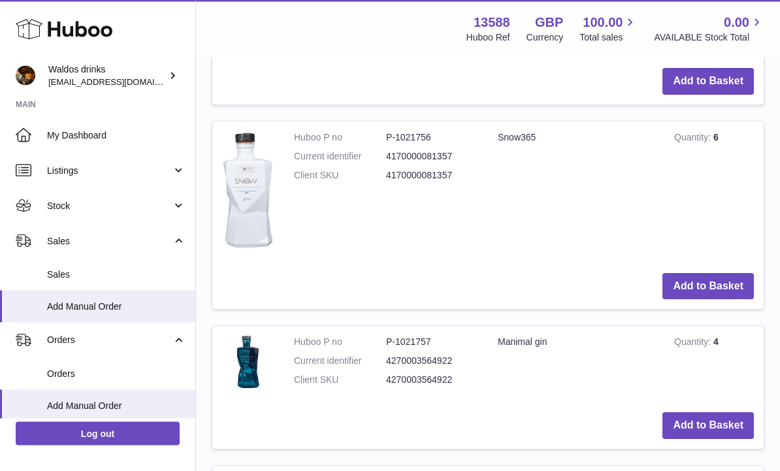
scroll to position [1423, 0]
click at [706, 273] on button "Add to Basket" at bounding box center [708, 286] width 91 height 27
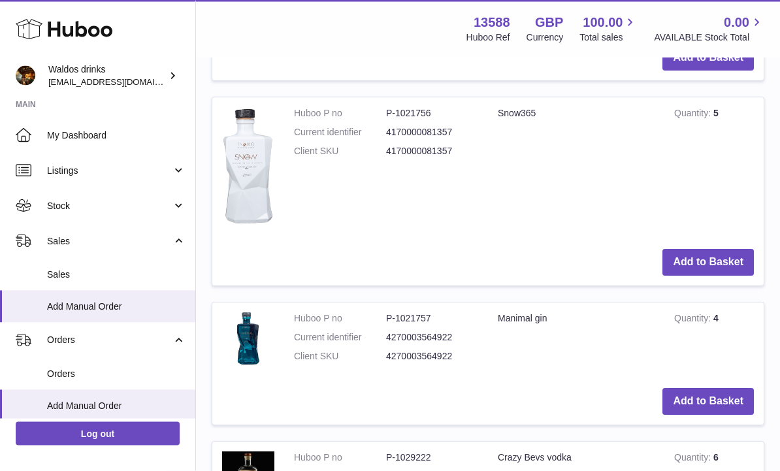
scroll to position [1666, 0]
click at [707, 388] on button "Add to Basket" at bounding box center [708, 401] width 91 height 27
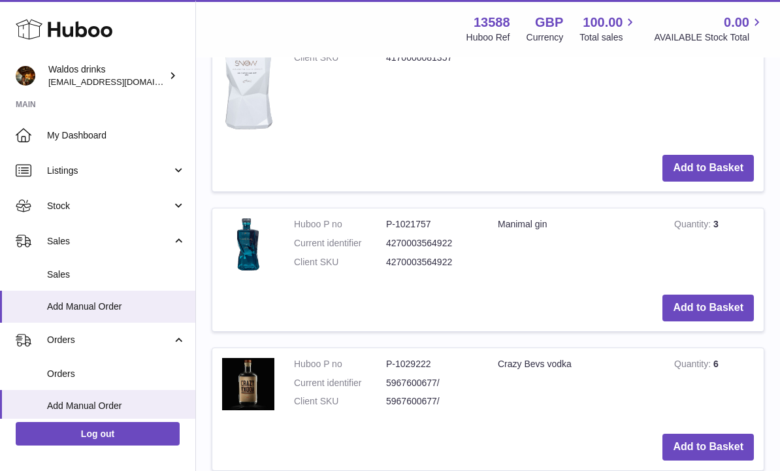
scroll to position [2025, 0]
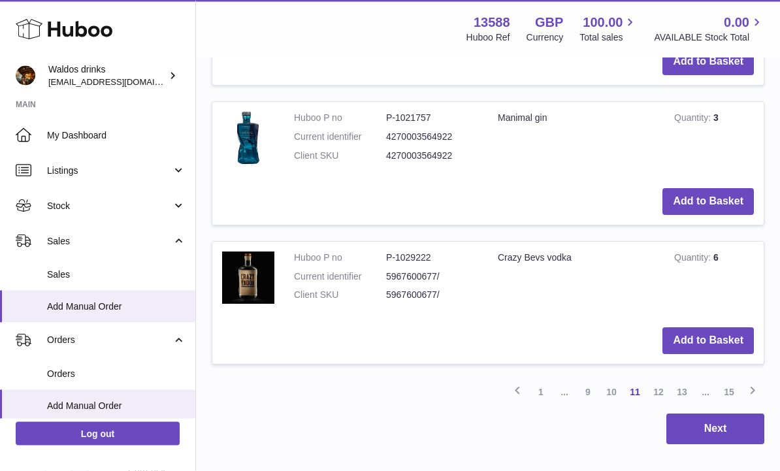
click at [658, 381] on link "12" at bounding box center [659, 393] width 24 height 24
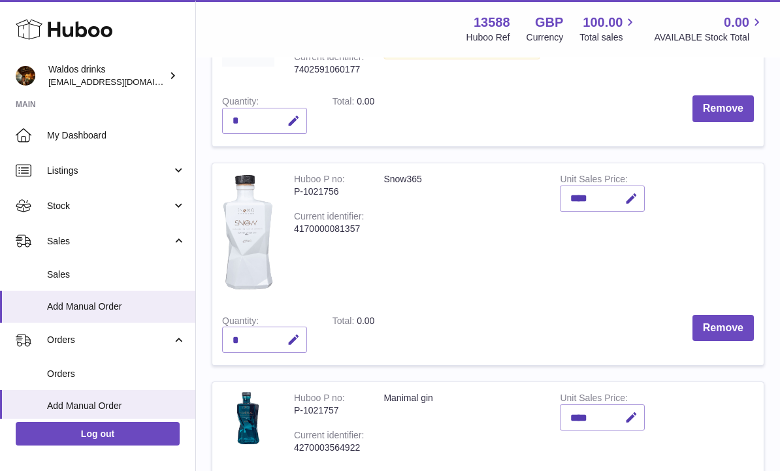
scroll to position [301, 0]
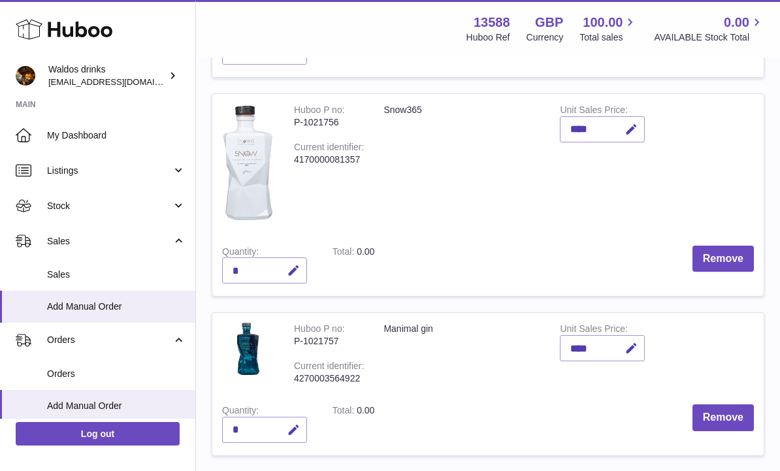
click at [293, 264] on icon "button" at bounding box center [294, 271] width 14 height 14
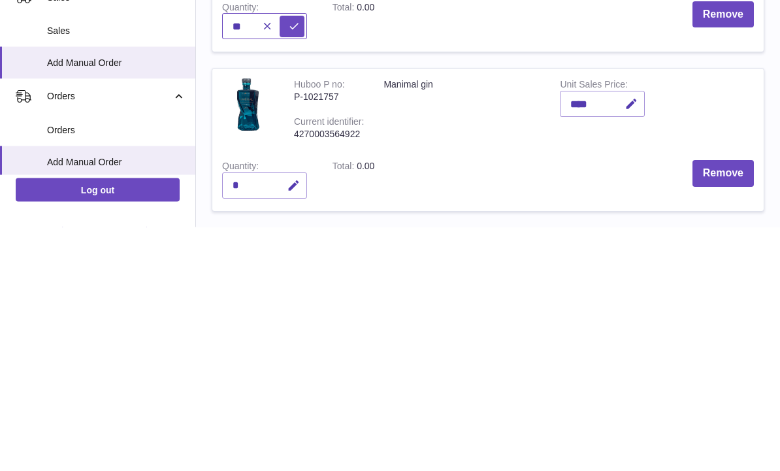
type input "*"
click at [254, 417] on div "*" at bounding box center [264, 430] width 85 height 26
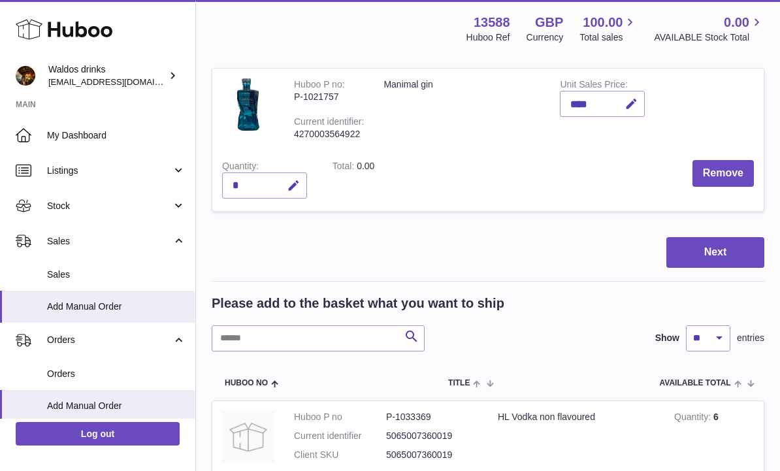
click at [294, 179] on icon "button" at bounding box center [294, 186] width 14 height 14
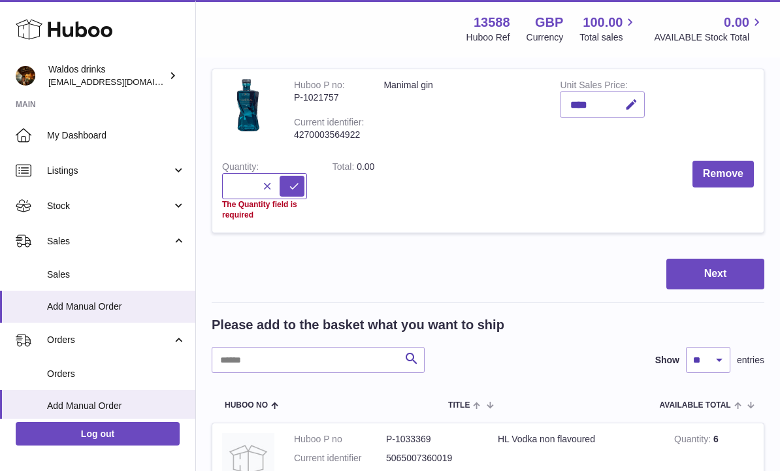
type input "*"
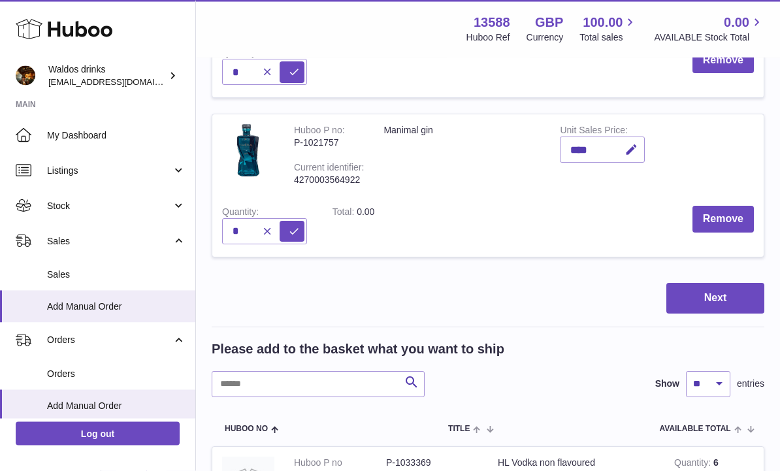
scroll to position [499, 0]
click at [717, 293] on button "Next" at bounding box center [715, 299] width 98 height 31
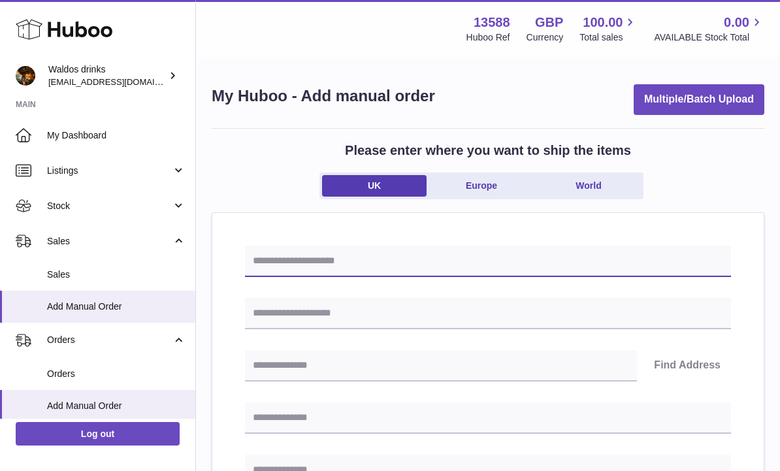
click at [303, 257] on input "text" at bounding box center [488, 261] width 486 height 31
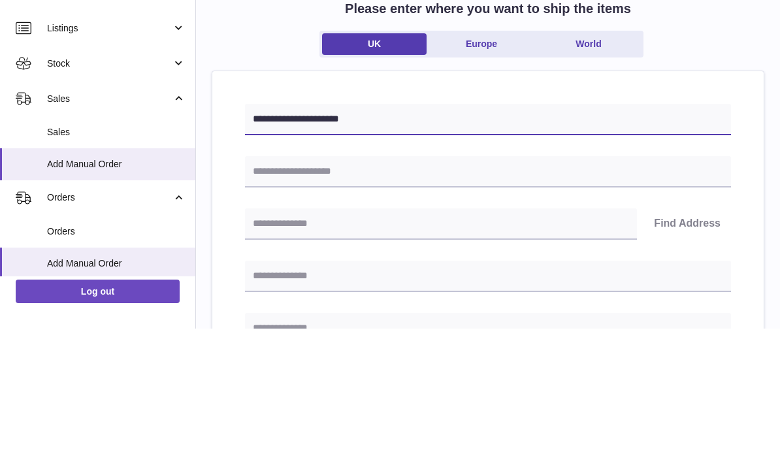
type input "**********"
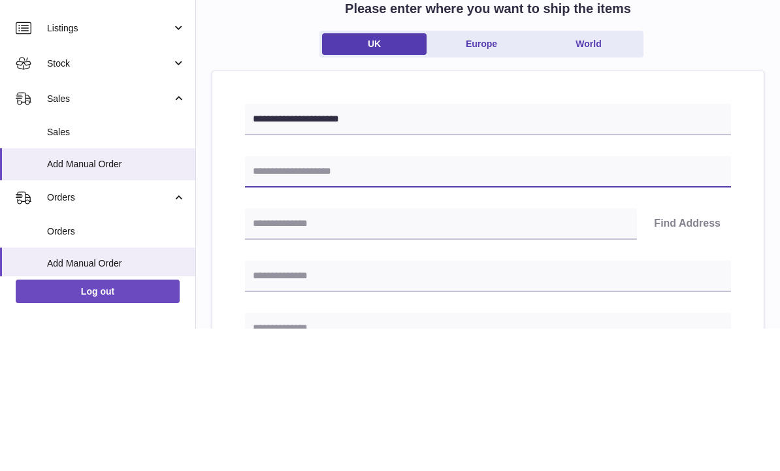
click at [321, 299] on input "text" at bounding box center [488, 314] width 486 height 31
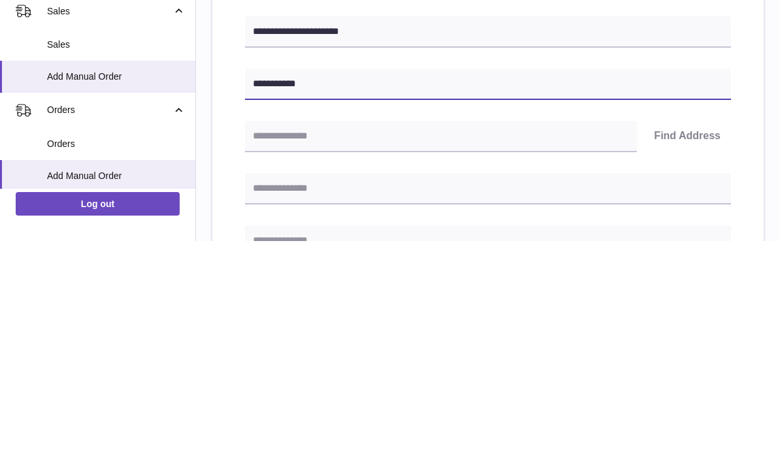
type input "**********"
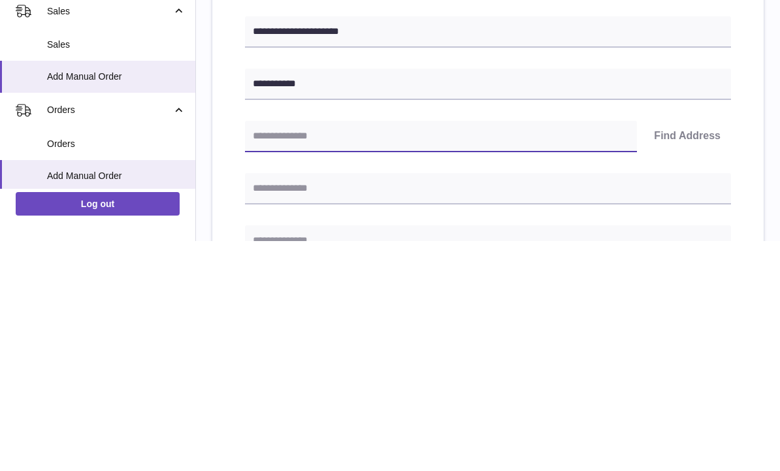
click at [293, 351] on input "text" at bounding box center [441, 366] width 392 height 31
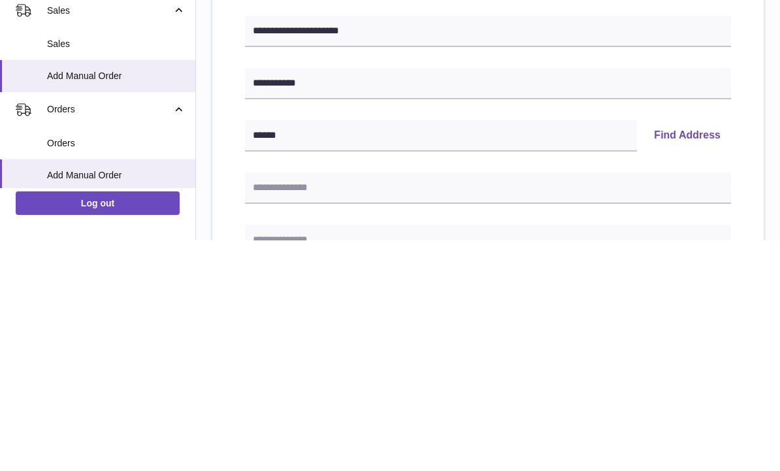
scroll to position [231, 0]
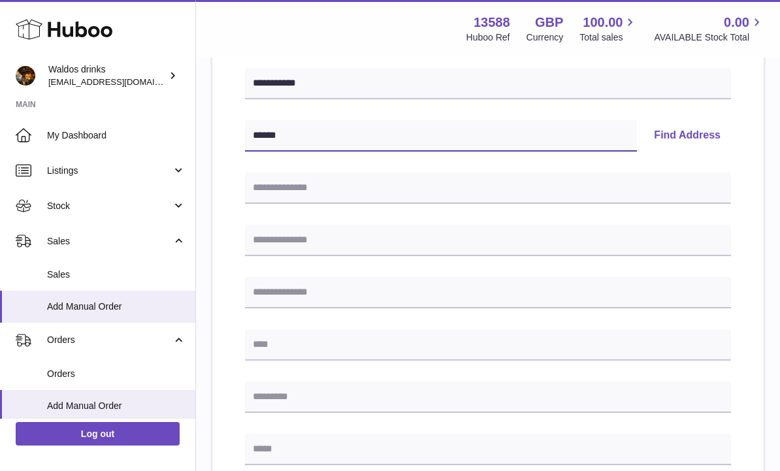
type input "******"
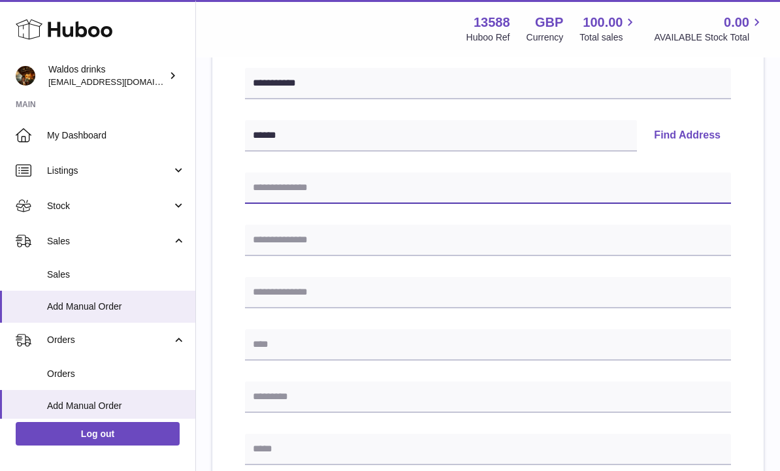
click at [314, 199] on input "text" at bounding box center [488, 187] width 486 height 31
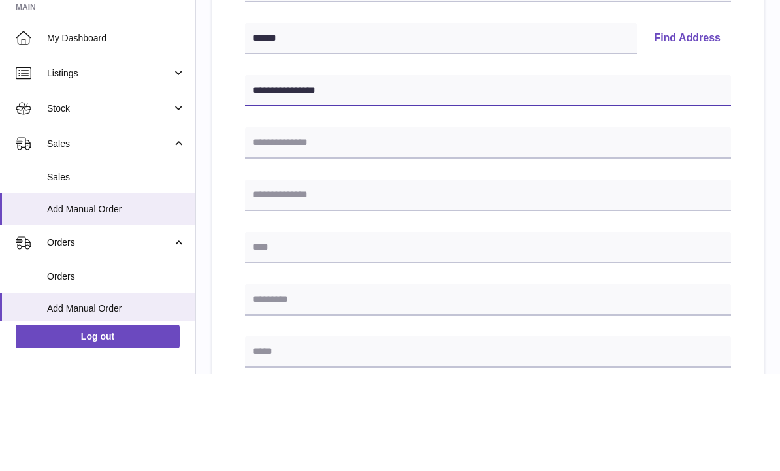
type input "**********"
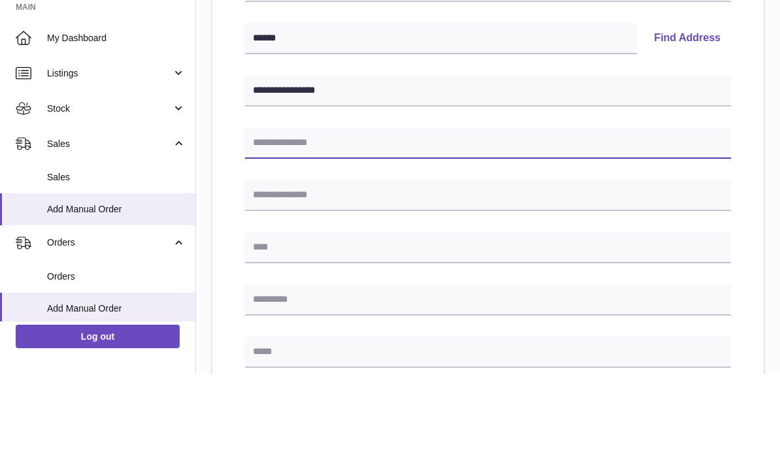
click at [293, 225] on input "text" at bounding box center [488, 240] width 486 height 31
type input "**********"
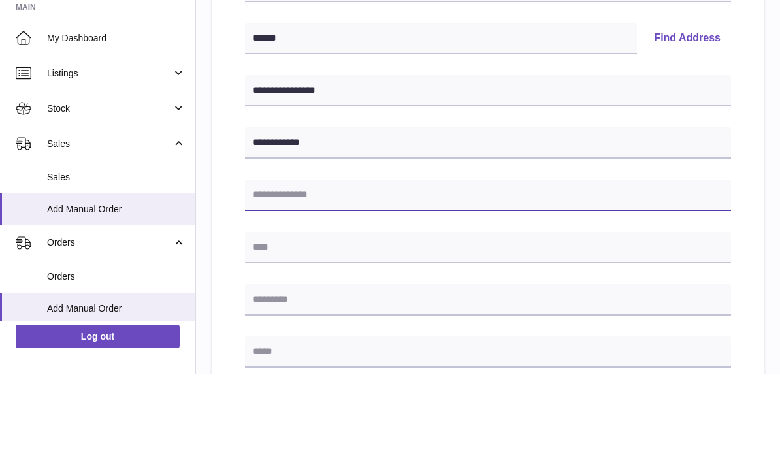
click at [304, 277] on input "text" at bounding box center [488, 292] width 486 height 31
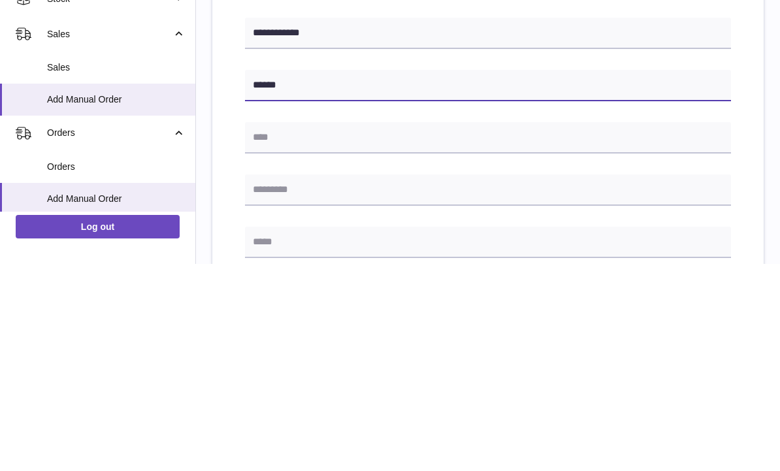
type input "******"
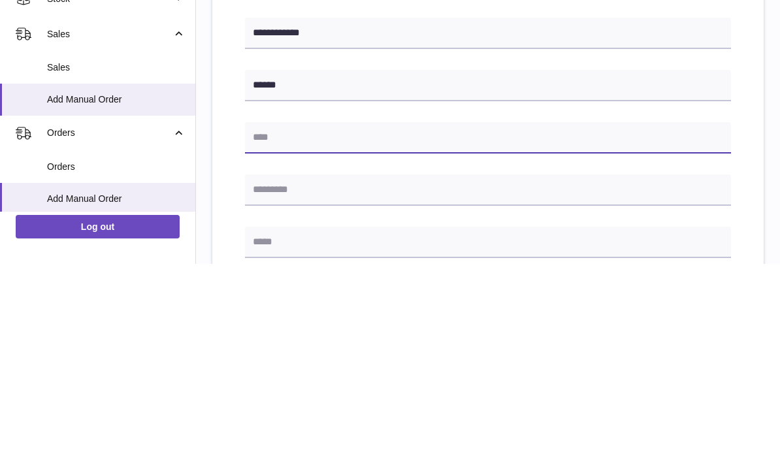
click at [303, 329] on input "text" at bounding box center [488, 344] width 486 height 31
type input "********"
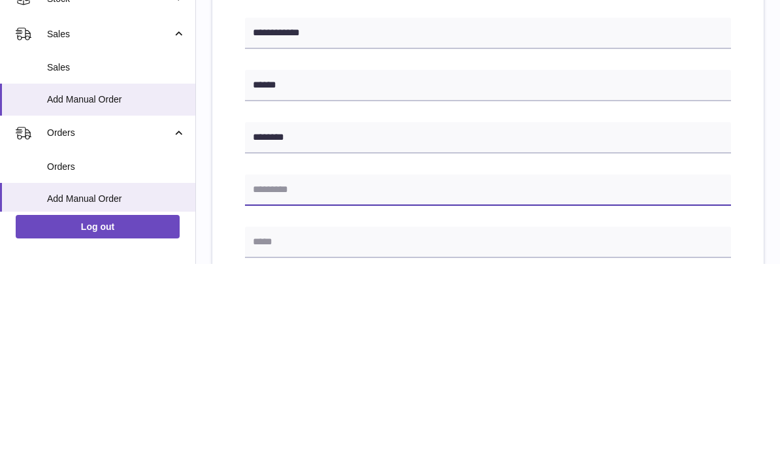
click at [306, 382] on input "text" at bounding box center [488, 397] width 486 height 31
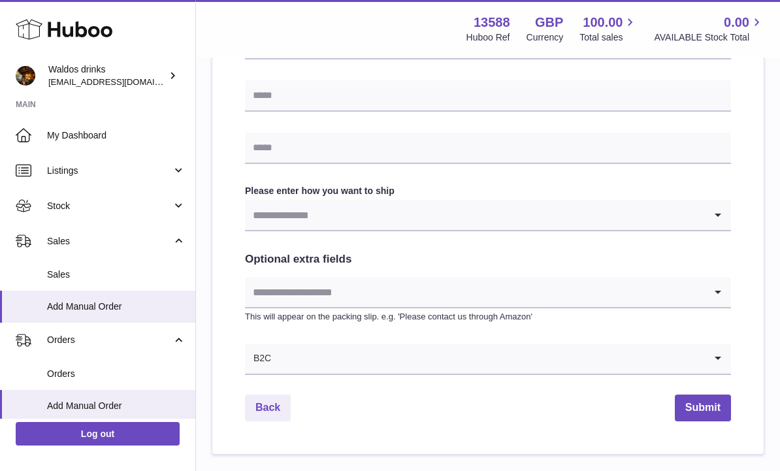
scroll to position [623, 0]
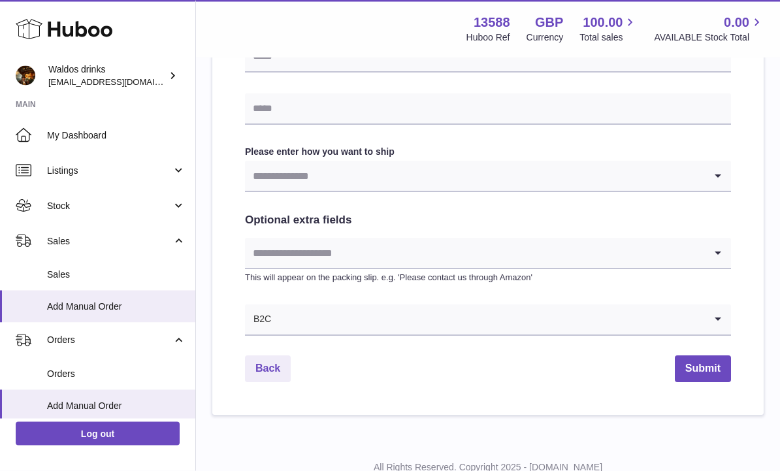
type input "******"
click at [721, 165] on icon "Search for option" at bounding box center [718, 176] width 26 height 30
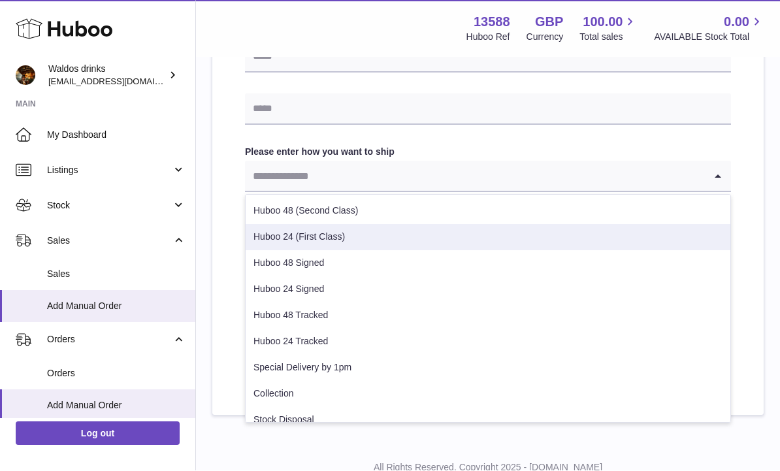
click at [293, 240] on li "Huboo 24 (First Class)" at bounding box center [488, 238] width 485 height 26
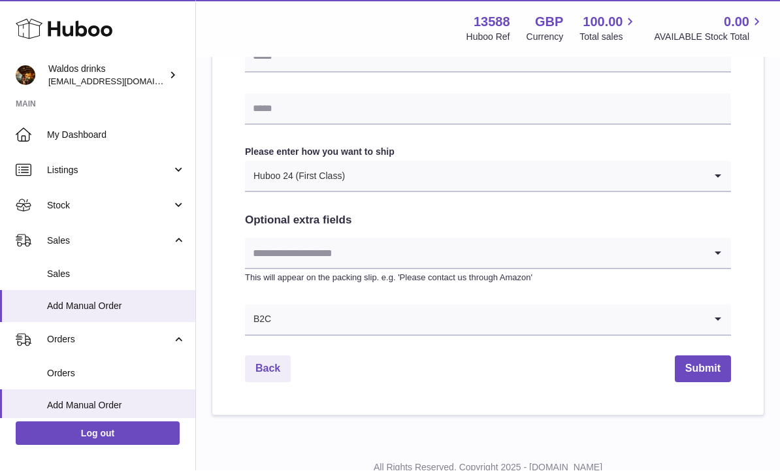
click at [717, 251] on icon "Search for option" at bounding box center [718, 253] width 26 height 30
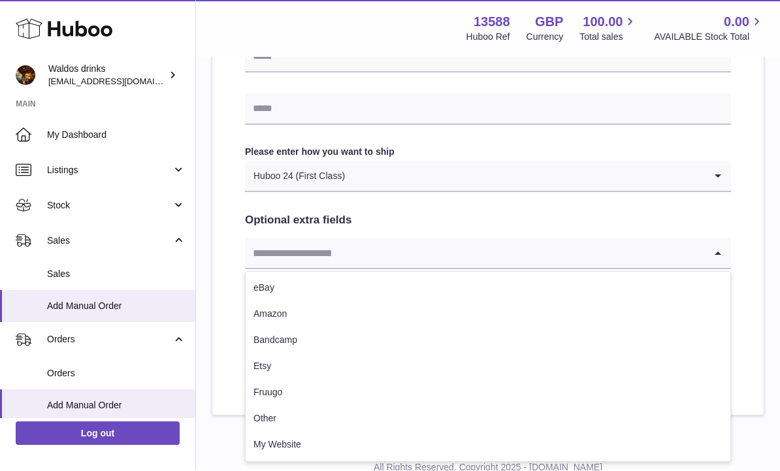
click at [724, 252] on icon "Search for option" at bounding box center [718, 253] width 26 height 30
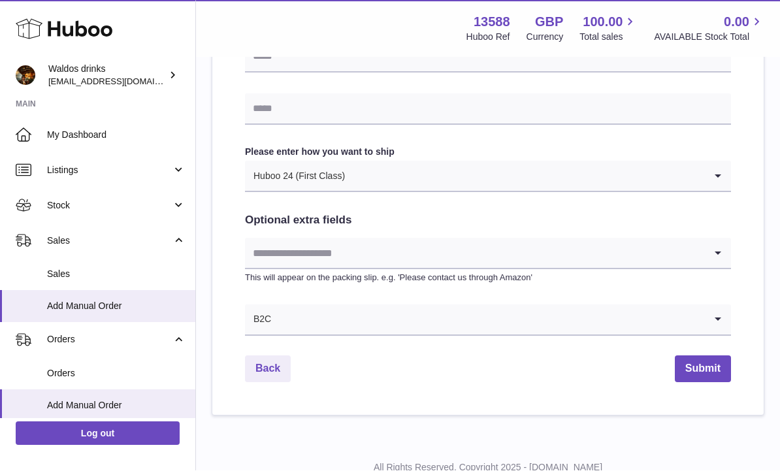
click at [707, 374] on button "Submit" at bounding box center [703, 369] width 56 height 27
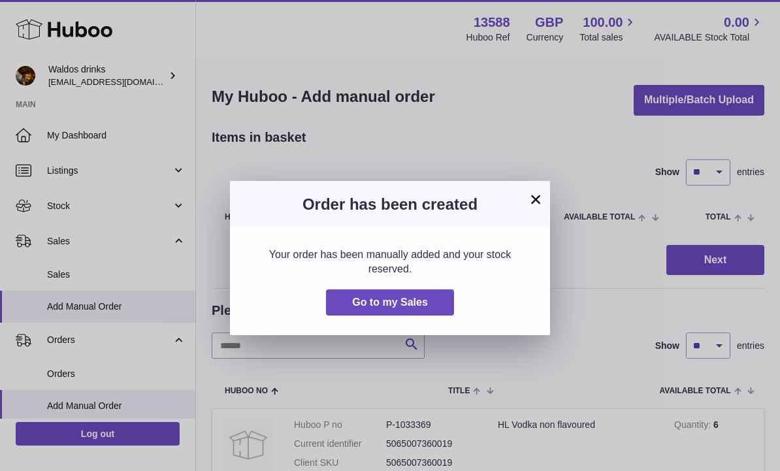
click at [436, 308] on button "Go to my Sales" at bounding box center [390, 302] width 128 height 27
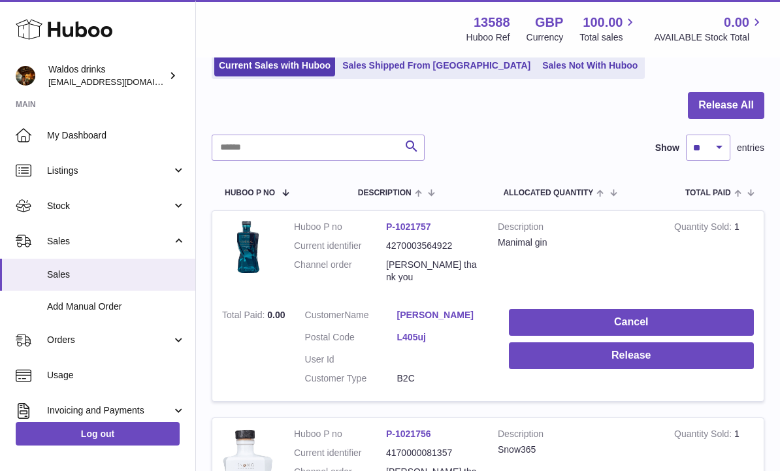
scroll to position [84, 0]
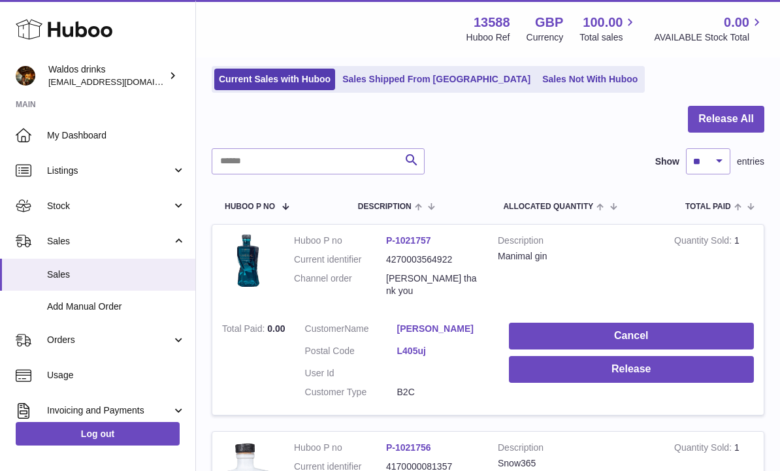
click at [725, 112] on button "Release All" at bounding box center [726, 119] width 76 height 27
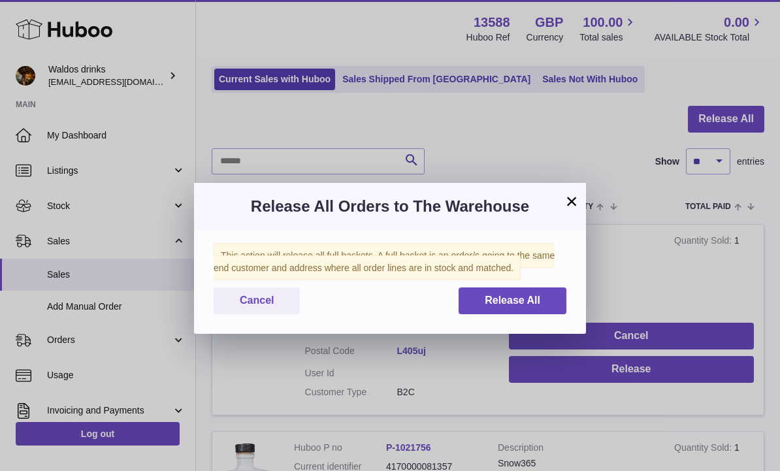
click at [514, 295] on span "Release All" at bounding box center [513, 300] width 56 height 11
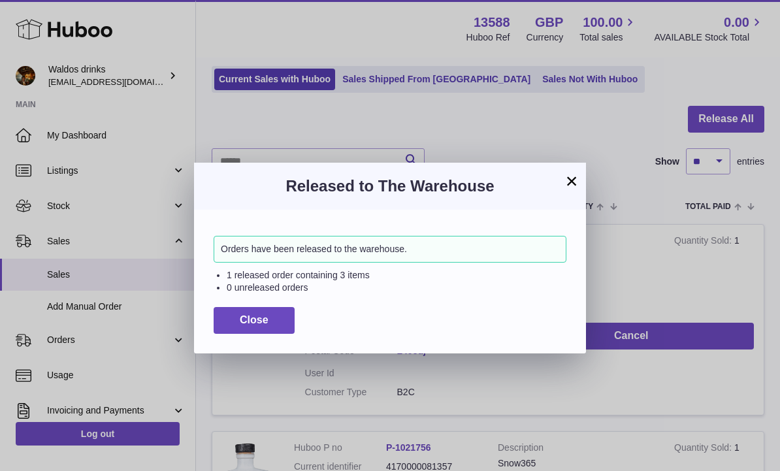
click at [568, 189] on button "×" at bounding box center [572, 181] width 16 height 16
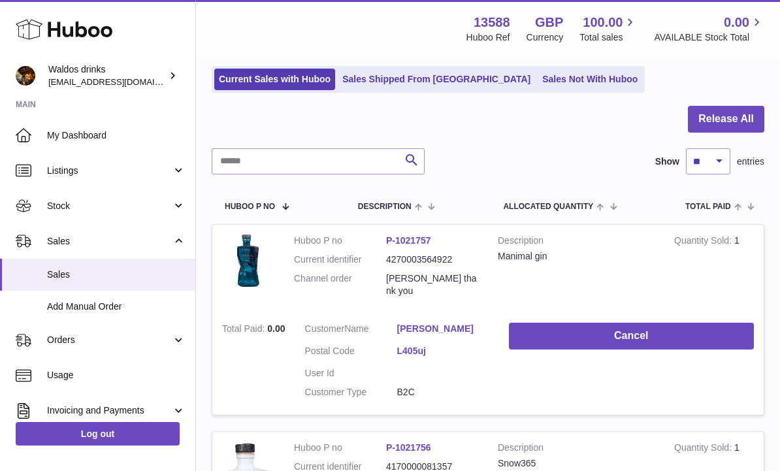
click at [733, 131] on button "Release All" at bounding box center [726, 119] width 76 height 27
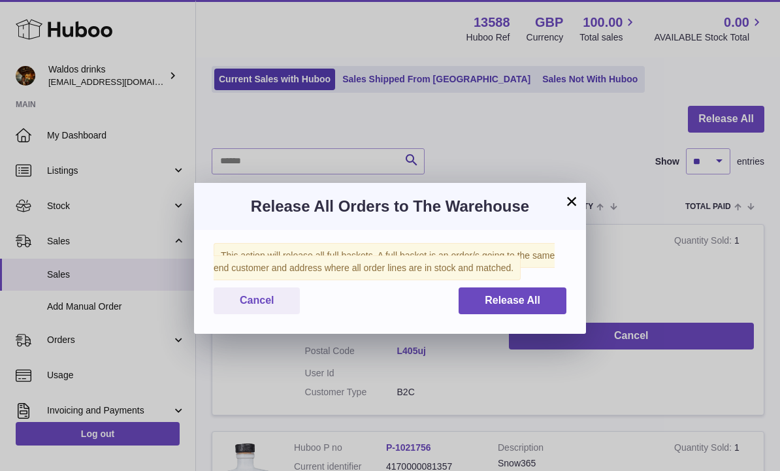
click at [524, 299] on span "Release All" at bounding box center [513, 300] width 56 height 11
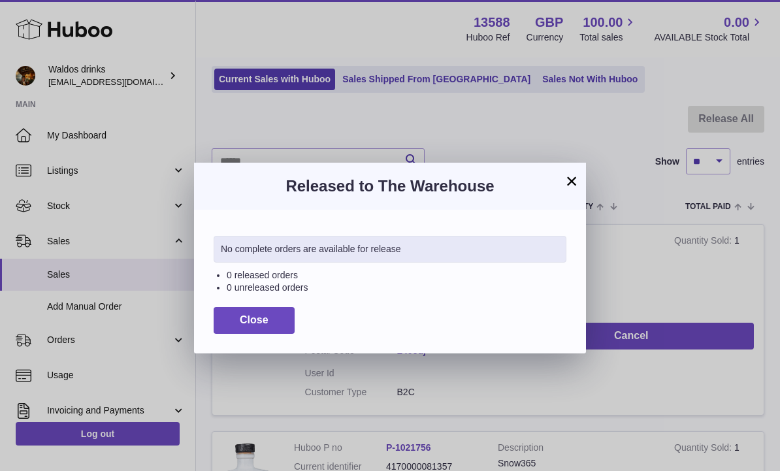
click at [663, 250] on div "× Released to The Warehouse No complete orders are available for release 0 rele…" at bounding box center [390, 235] width 780 height 471
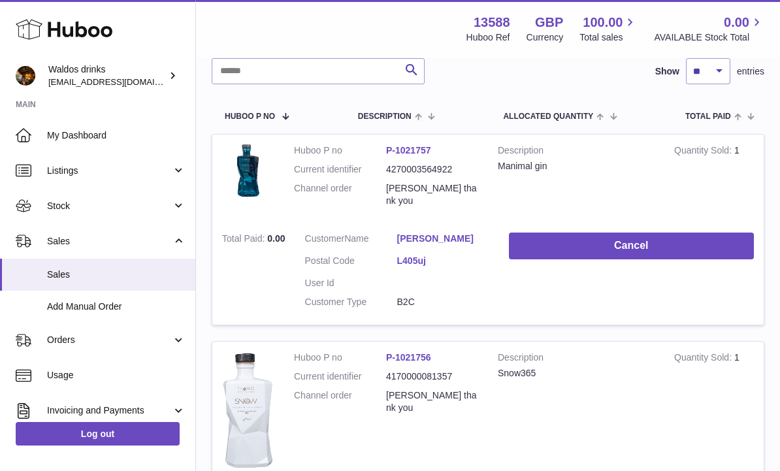
scroll to position [137, 0]
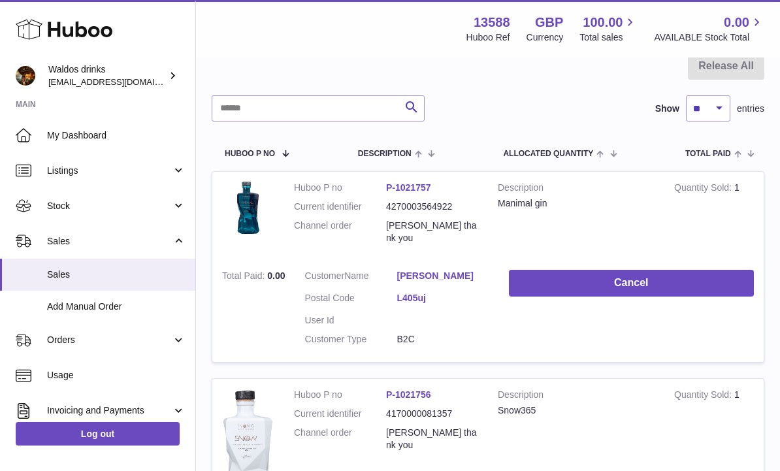
click at [184, 201] on link "Stock" at bounding box center [97, 205] width 195 height 35
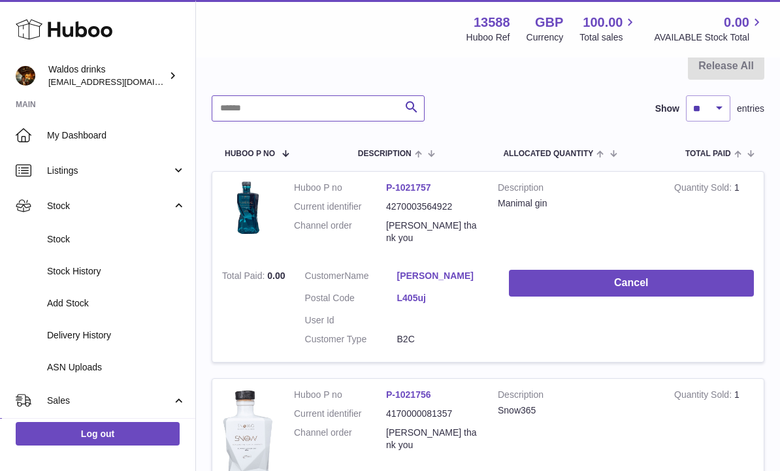
click at [280, 105] on input "text" at bounding box center [318, 108] width 213 height 26
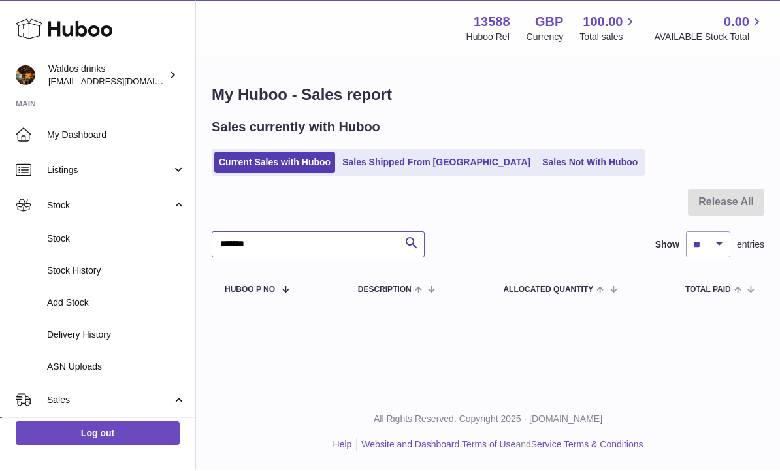
type input "*******"
click at [180, 207] on link "Stock" at bounding box center [97, 205] width 195 height 35
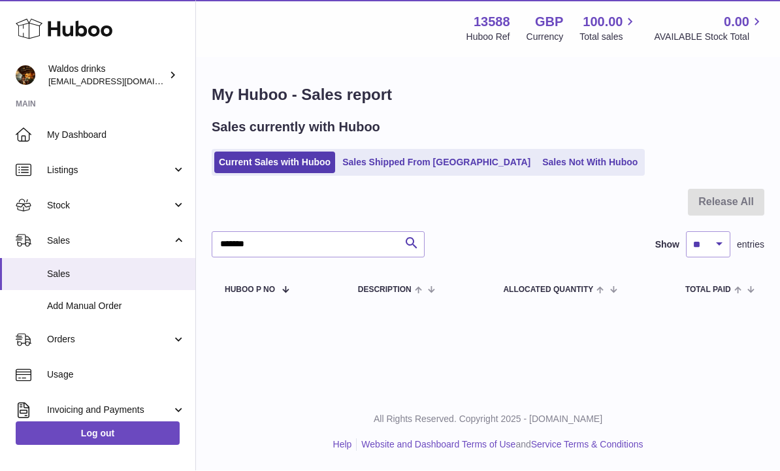
click at [177, 201] on link "Stock" at bounding box center [97, 205] width 195 height 35
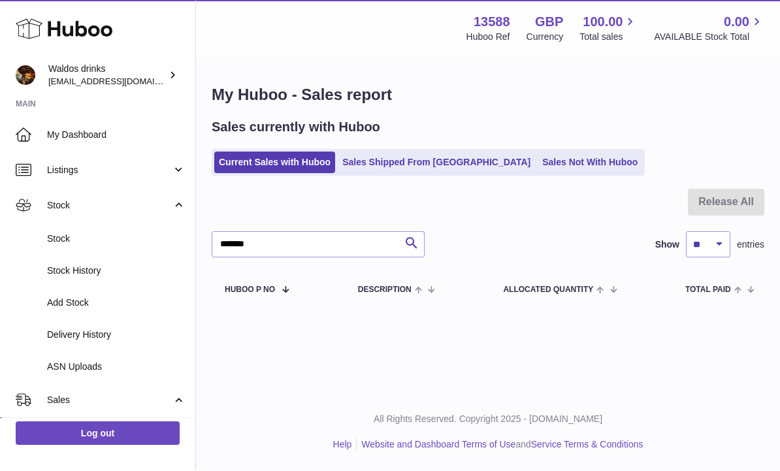
click at [84, 233] on span "Stock" at bounding box center [116, 239] width 139 height 12
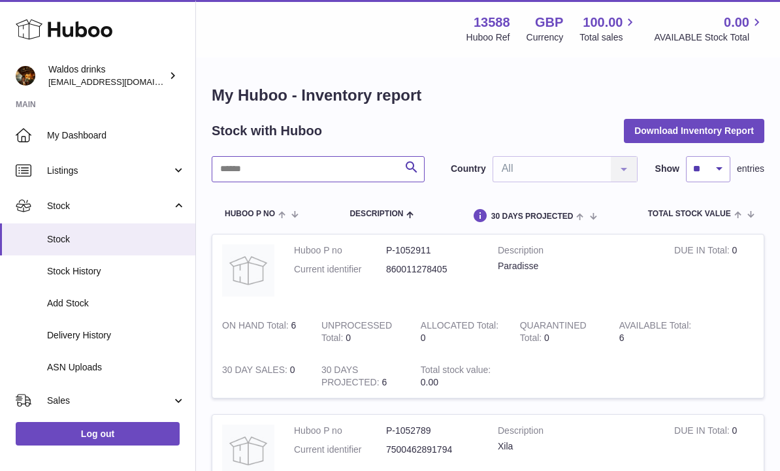
click at [248, 171] on input "text" at bounding box center [318, 169] width 213 height 26
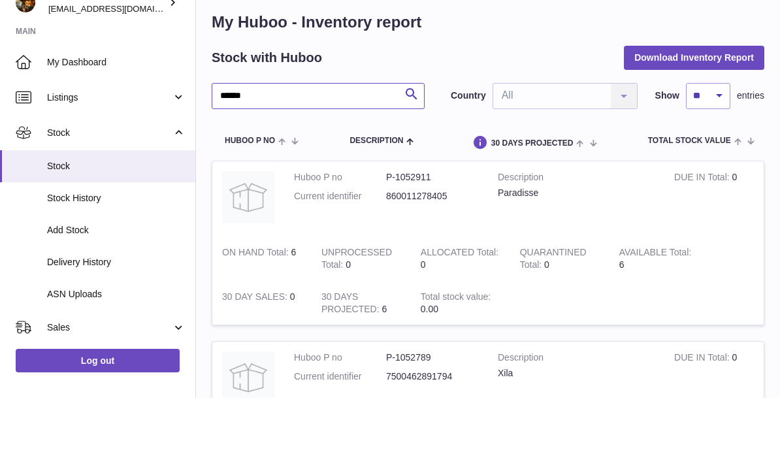
type input "*******"
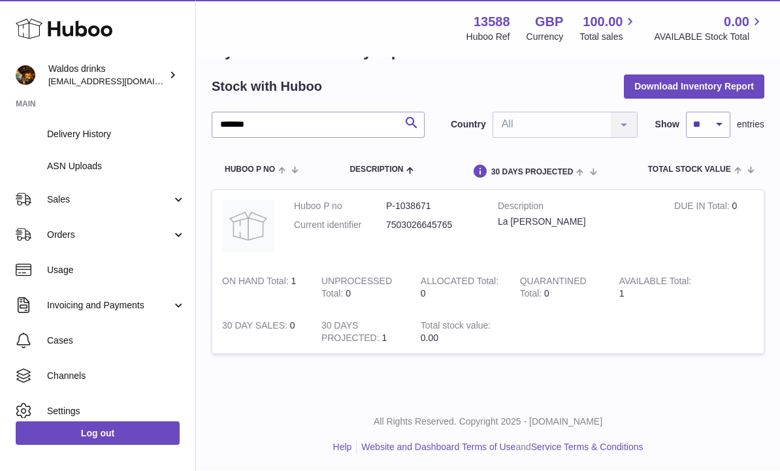
scroll to position [200, 0]
